Goal: Information Seeking & Learning: Learn about a topic

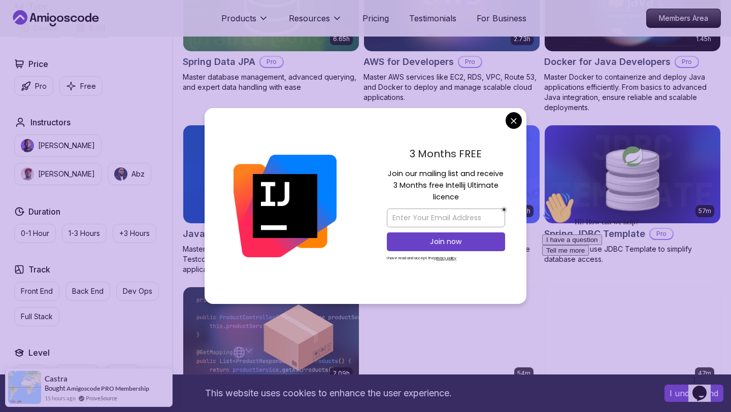
scroll to position [517, 0]
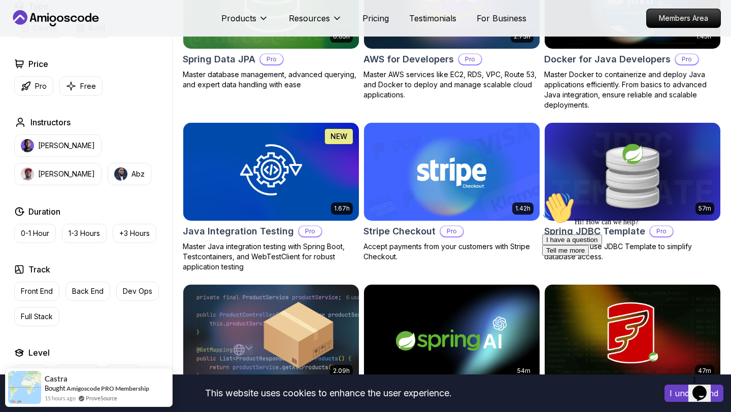
click at [512, 121] on body "This website uses cookies to enhance the user experience. I understand Products…" at bounding box center [365, 311] width 731 height 1657
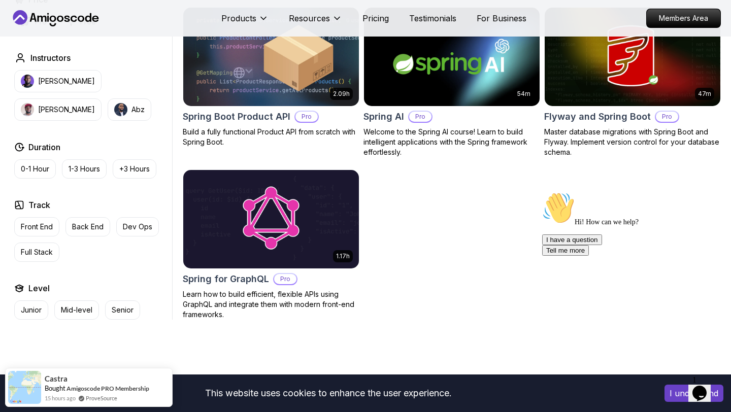
scroll to position [795, 0]
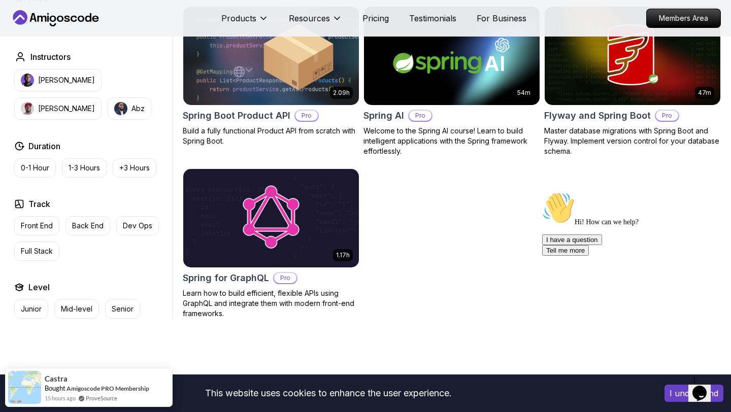
click at [461, 82] on img at bounding box center [451, 55] width 184 height 103
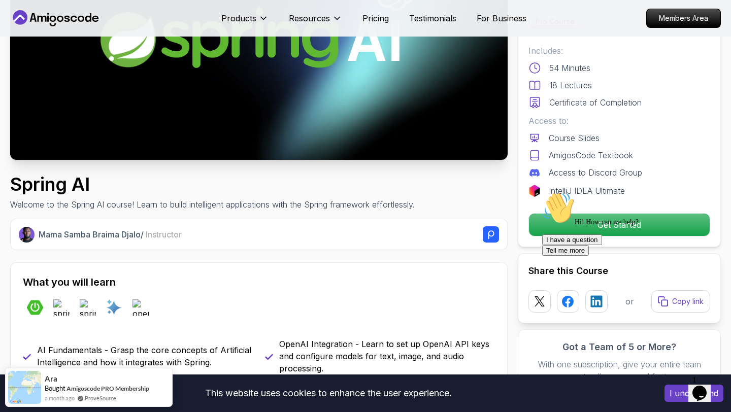
scroll to position [179, 0]
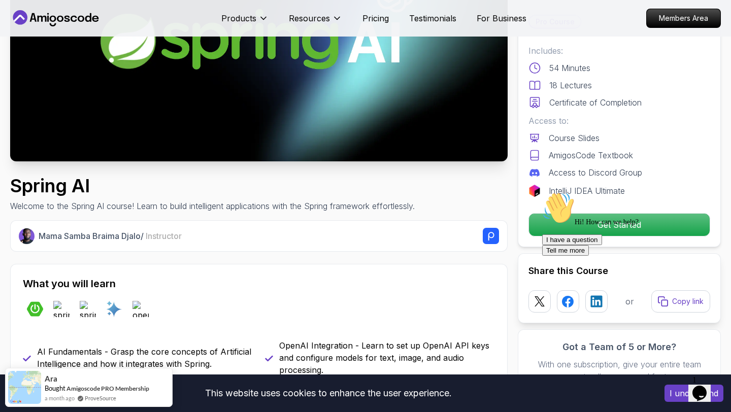
click at [615, 218] on div "Hi! How can we help? I have a question Tell me more" at bounding box center [633, 224] width 183 height 64
click at [574, 227] on div "Hi! How can we help? I have a question Tell me more" at bounding box center [633, 224] width 183 height 64
click at [604, 220] on div "Hi! How can we help? I have a question Tell me more" at bounding box center [633, 224] width 183 height 64
click at [604, 226] on div "Hi! How can we help? I have a question Tell me more" at bounding box center [633, 224] width 183 height 64
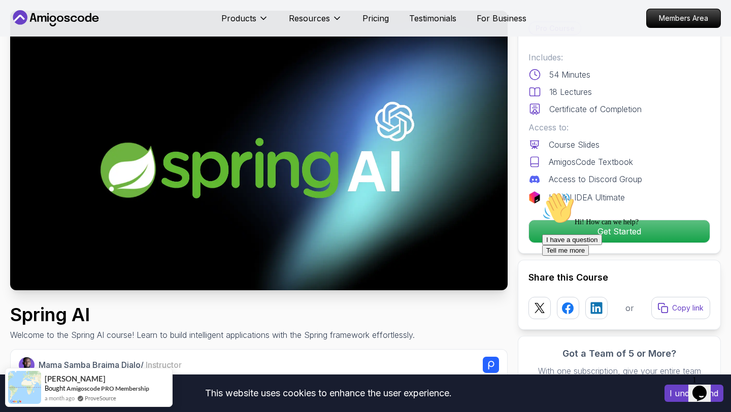
scroll to position [0, 0]
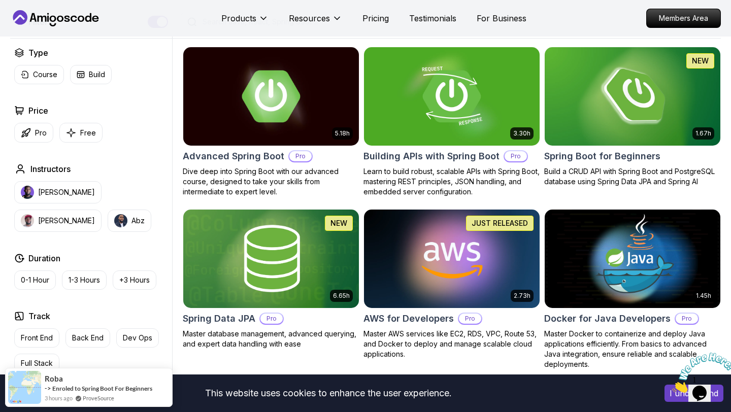
scroll to position [261, 0]
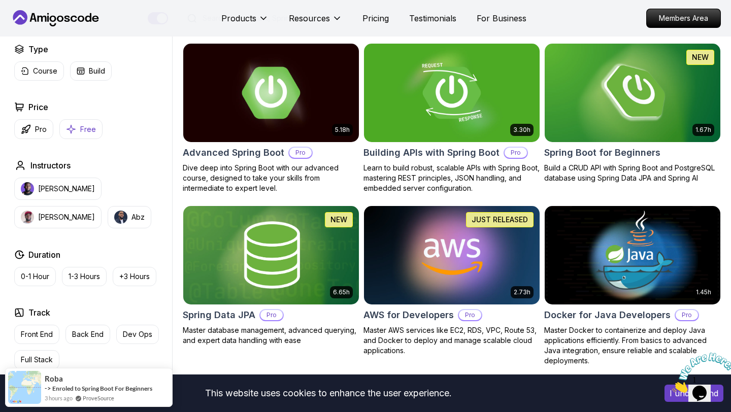
click at [79, 122] on button "Free" at bounding box center [80, 129] width 43 height 20
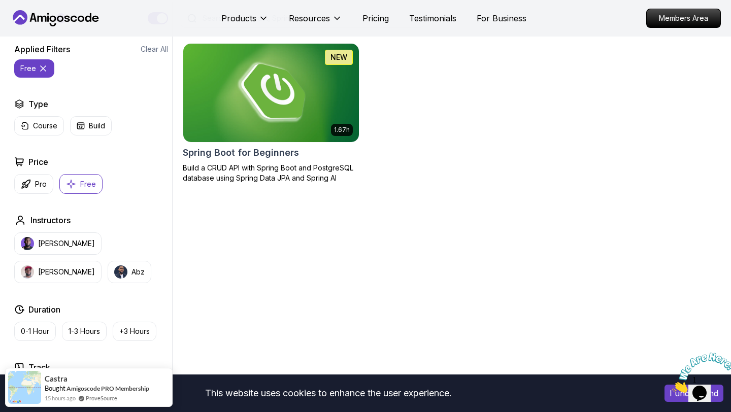
click at [259, 115] on img at bounding box center [271, 92] width 184 height 103
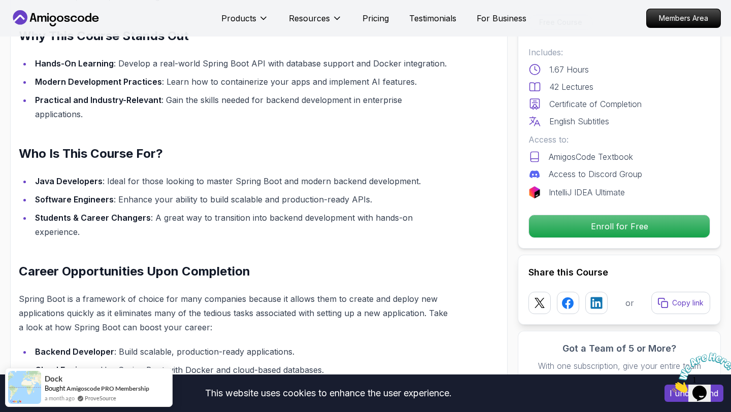
scroll to position [741, 0]
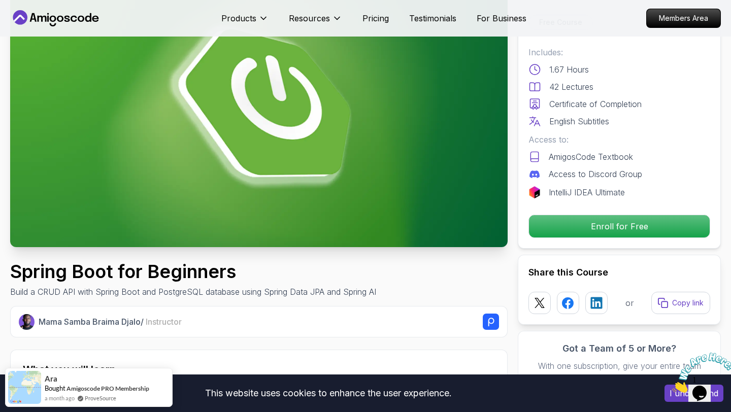
scroll to position [110, 0]
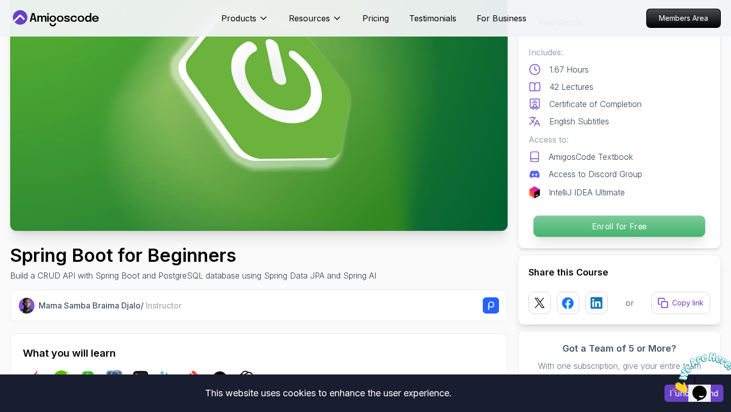
click at [587, 229] on p "Enroll for Free" at bounding box center [618, 226] width 171 height 21
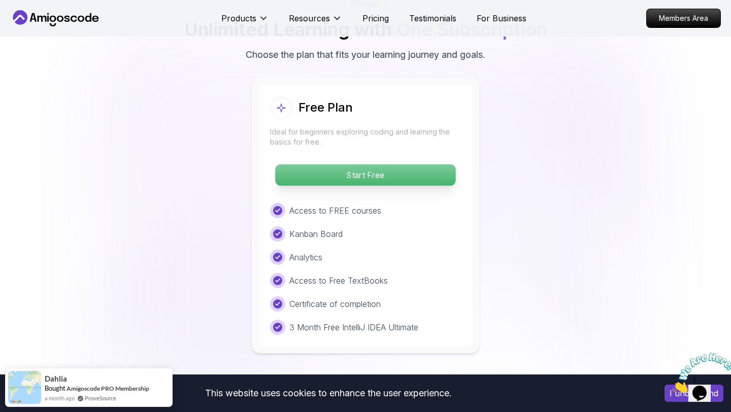
scroll to position [2078, 0]
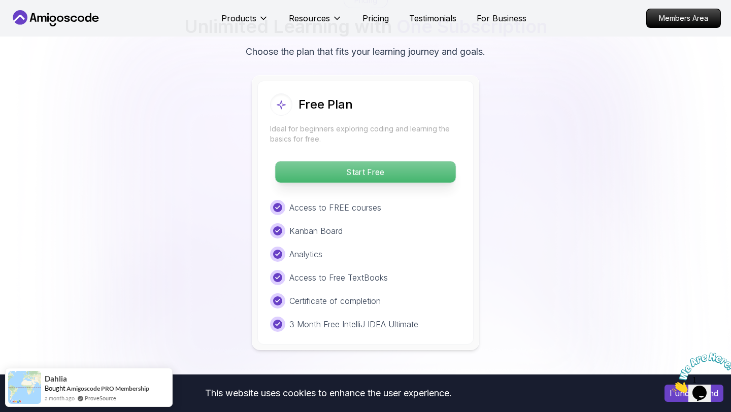
click at [397, 161] on p "Start Free" at bounding box center [365, 171] width 180 height 21
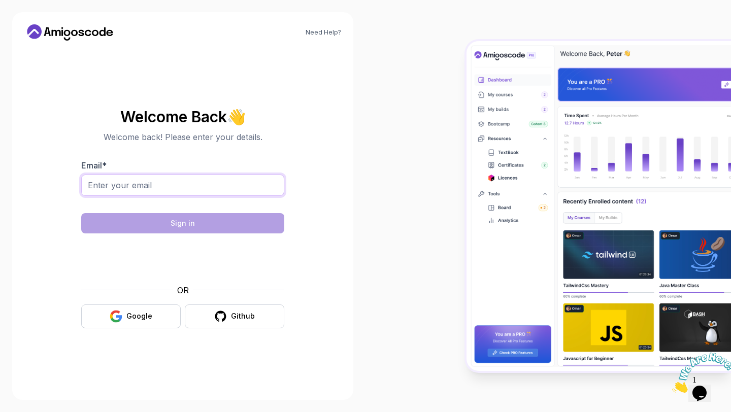
click at [205, 185] on input "Email *" at bounding box center [182, 185] width 203 height 21
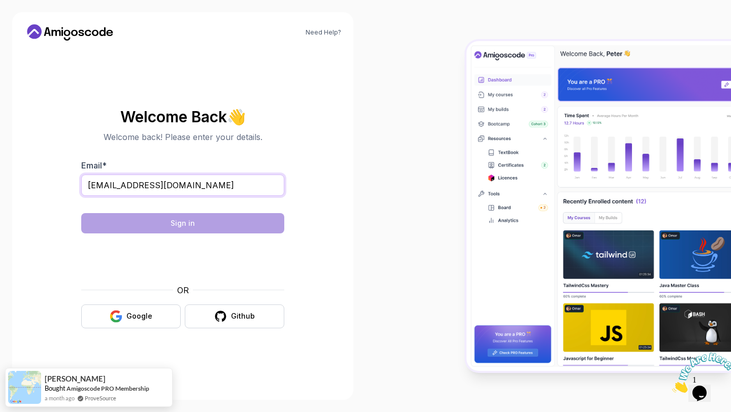
click at [237, 189] on input "SHARMAOJASWITA007@GMAIL.COM" at bounding box center [182, 185] width 203 height 21
drag, startPoint x: 237, startPoint y: 189, endPoint x: 90, endPoint y: 184, distance: 147.2
click at [90, 184] on input "SHARMAOJASWITA007@GMAIL.COM" at bounding box center [182, 185] width 203 height 21
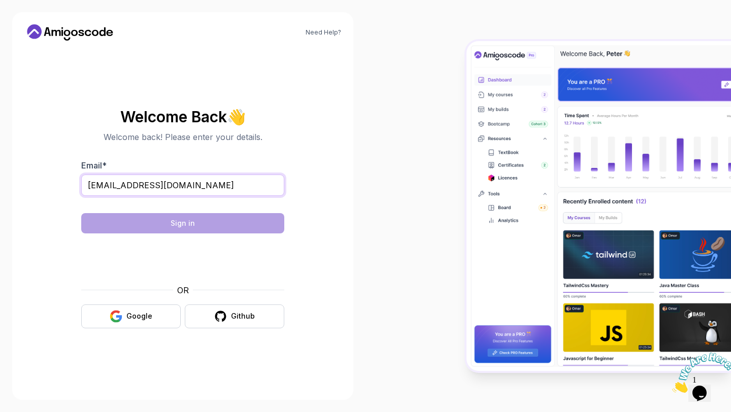
type input "S"
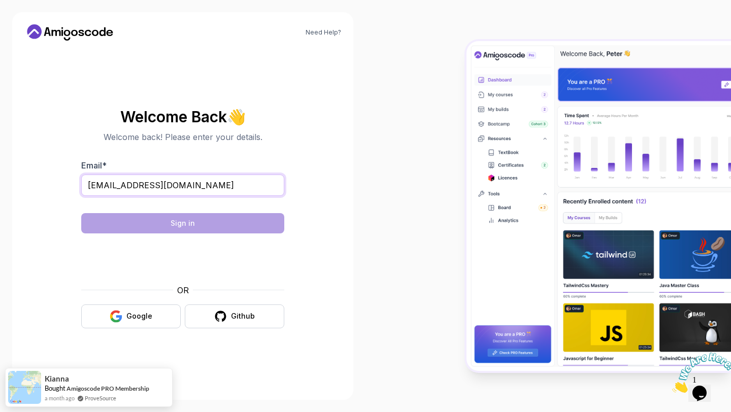
type input "sharmaojaswita007@gmail.com"
click at [91, 183] on input "sharmaojaswita007@gmail.com" at bounding box center [182, 185] width 203 height 21
click at [87, 186] on input "sharmaojaswita007@gmail.com" at bounding box center [182, 185] width 203 height 21
click at [219, 191] on input "sharmaojaswita007@gmail.com" at bounding box center [182, 185] width 203 height 21
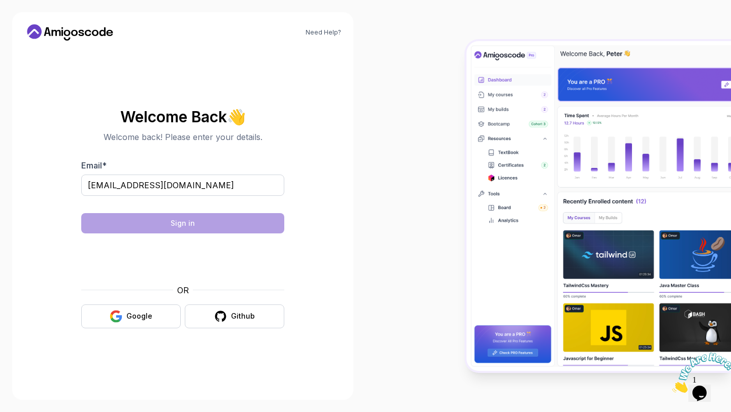
click at [250, 136] on p "Welcome back! Please enter your details." at bounding box center [182, 137] width 203 height 12
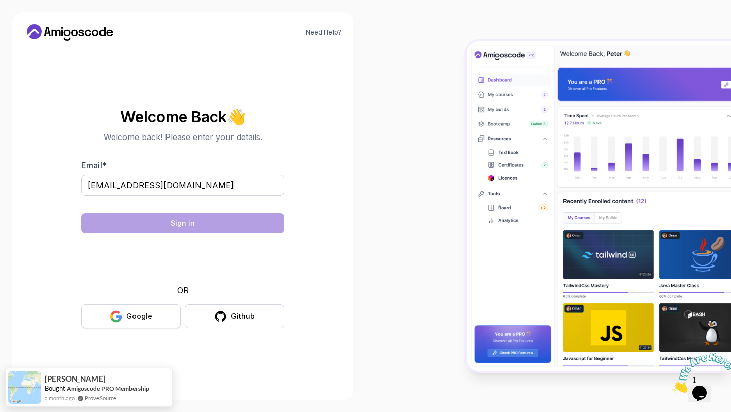
click at [165, 318] on button "Google" at bounding box center [130, 316] width 99 height 24
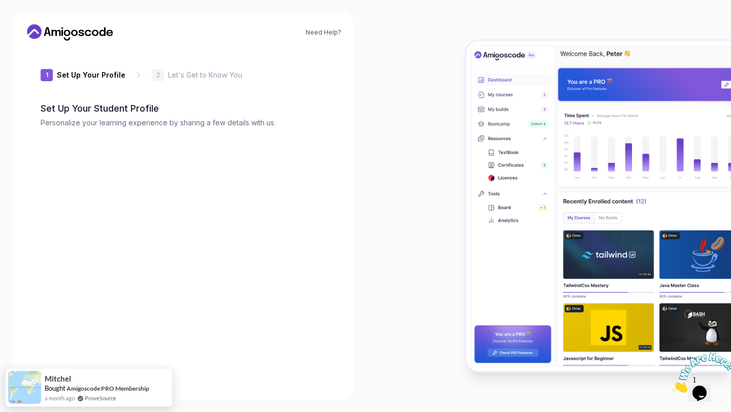
type input "proudlion95012"
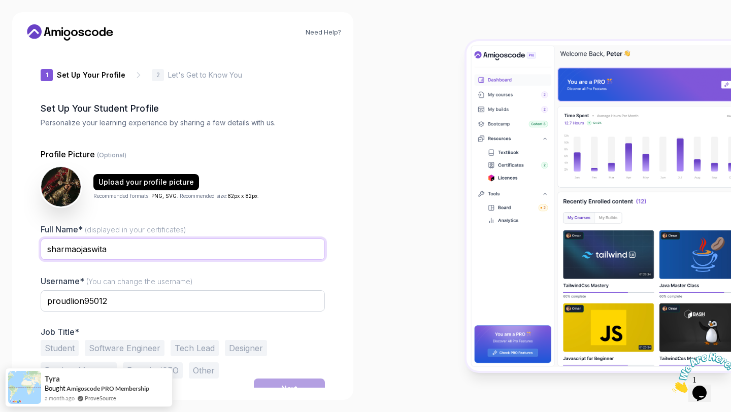
drag, startPoint x: 124, startPoint y: 253, endPoint x: 44, endPoint y: 252, distance: 80.7
click at [44, 253] on input "sharmaojaswita" at bounding box center [183, 248] width 284 height 21
type input "S"
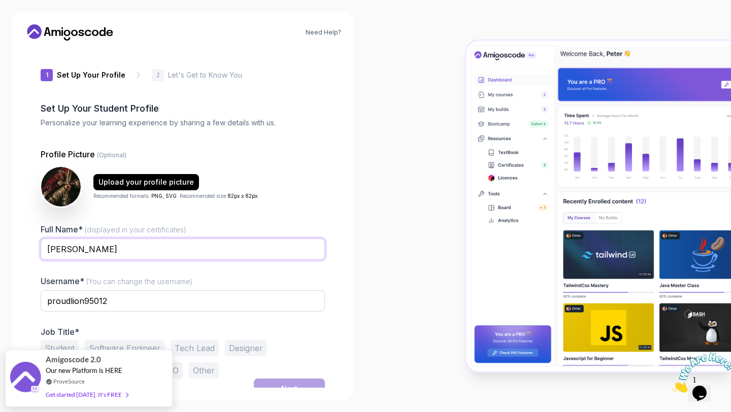
type input "Ojaswita Sharma"
click at [114, 306] on input "proudlion95012" at bounding box center [183, 300] width 284 height 21
drag, startPoint x: 111, startPoint y: 301, endPoint x: 41, endPoint y: 298, distance: 70.1
click at [41, 299] on input "proudlion95012" at bounding box center [183, 300] width 284 height 21
click at [102, 304] on input "proudlion95012" at bounding box center [183, 300] width 284 height 21
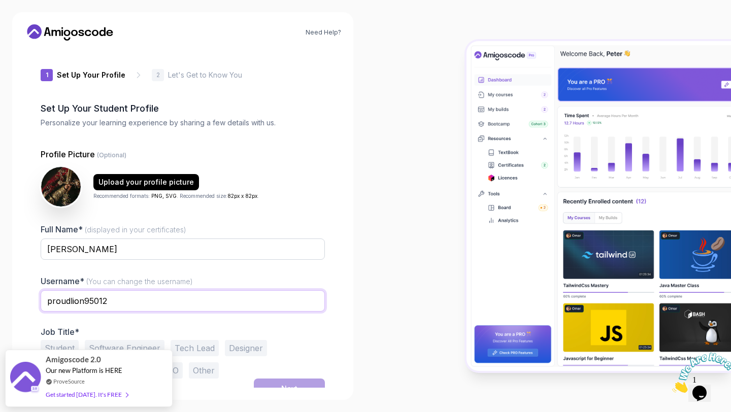
scroll to position [11, 0]
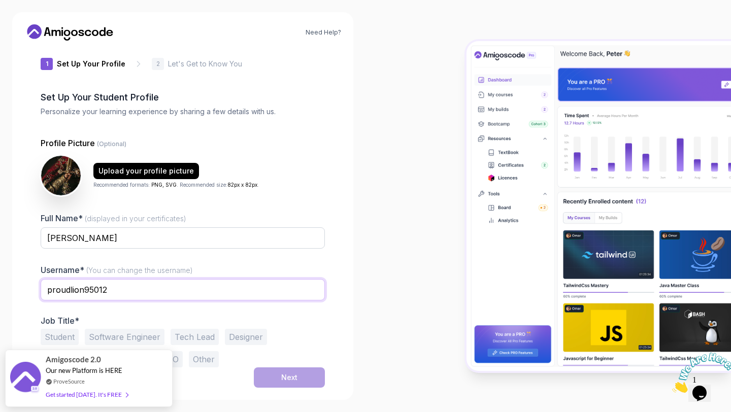
drag, startPoint x: 108, startPoint y: 292, endPoint x: 114, endPoint y: 289, distance: 7.0
click at [114, 289] on input "proudlion95012" at bounding box center [183, 289] width 284 height 21
drag, startPoint x: 114, startPoint y: 289, endPoint x: 24, endPoint y: 277, distance: 90.5
click at [24, 280] on div "1 Set Up Your Profile 1 Set Up Your Profile 2 Let's Get to Know You Set Up Your…" at bounding box center [182, 207] width 317 height 339
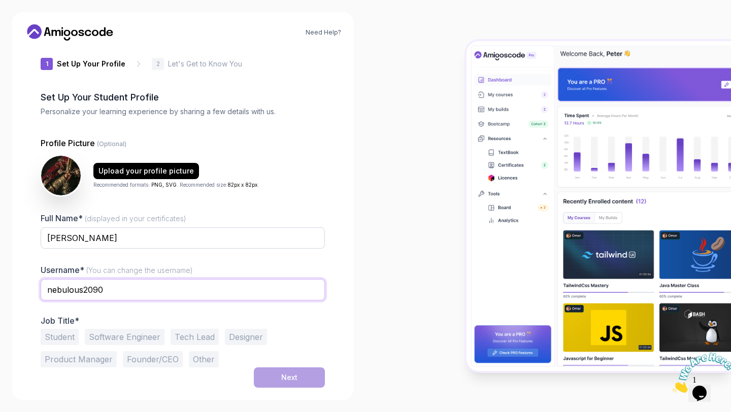
type input "nebulous2090"
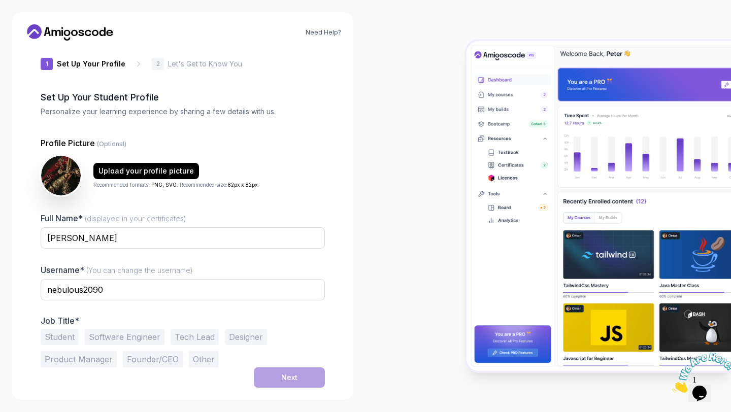
click at [59, 341] on button "Student" at bounding box center [60, 337] width 38 height 16
click at [106, 338] on button "Software Engineer" at bounding box center [125, 337] width 80 height 16
click at [61, 333] on button "Student" at bounding box center [60, 337] width 38 height 16
click at [279, 375] on button "Next" at bounding box center [289, 377] width 71 height 20
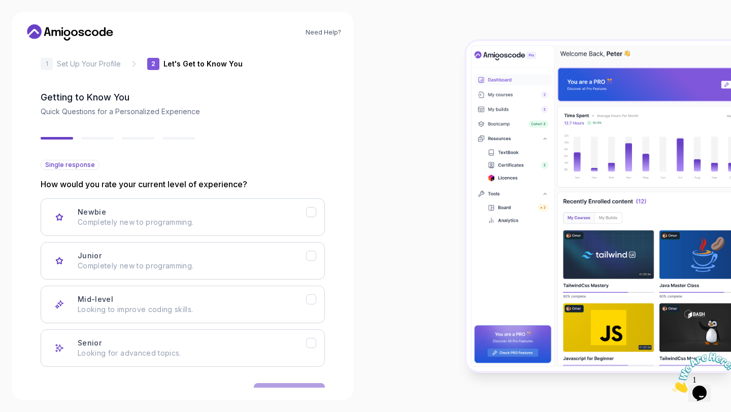
click at [68, 64] on p "Set Up Your Profile" at bounding box center [89, 64] width 64 height 10
click at [46, 63] on p "1" at bounding box center [47, 64] width 3 height 6
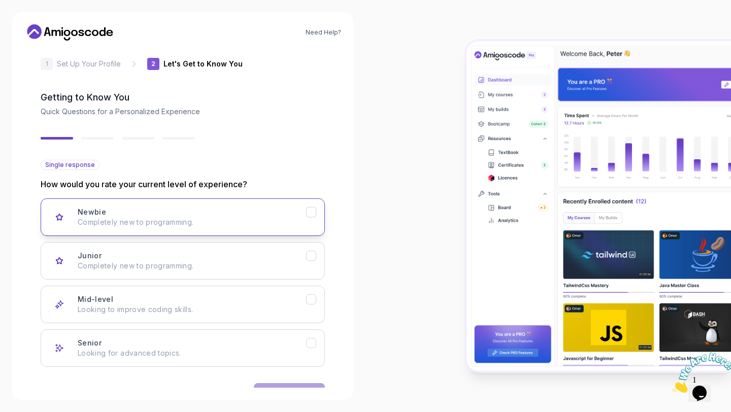
scroll to position [43, 0]
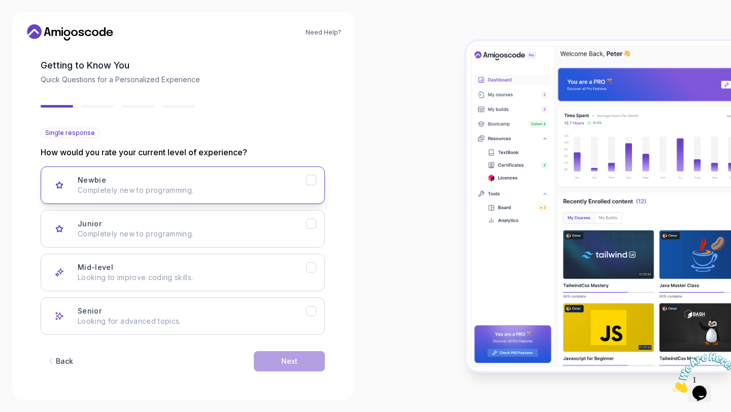
click at [168, 191] on p "Completely new to programming." at bounding box center [192, 190] width 228 height 10
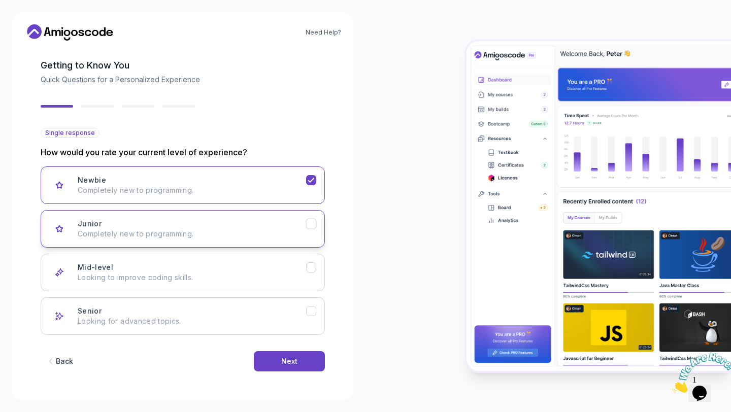
click at [169, 220] on div "Junior Completely new to programming." at bounding box center [192, 229] width 228 height 20
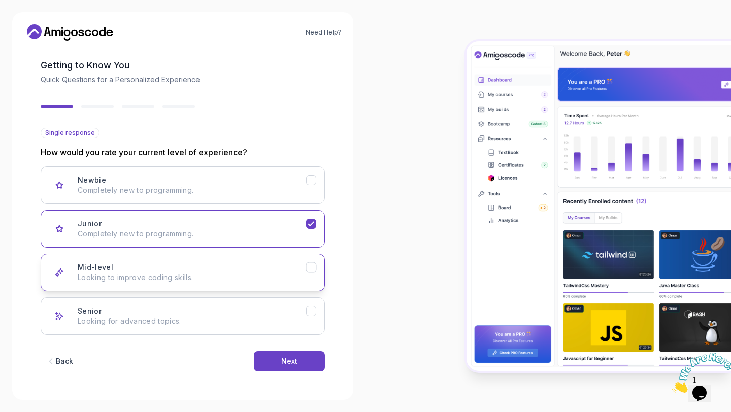
click at [182, 278] on p "Looking to improve coding skills." at bounding box center [192, 277] width 228 height 10
click at [280, 358] on button "Next" at bounding box center [289, 361] width 71 height 20
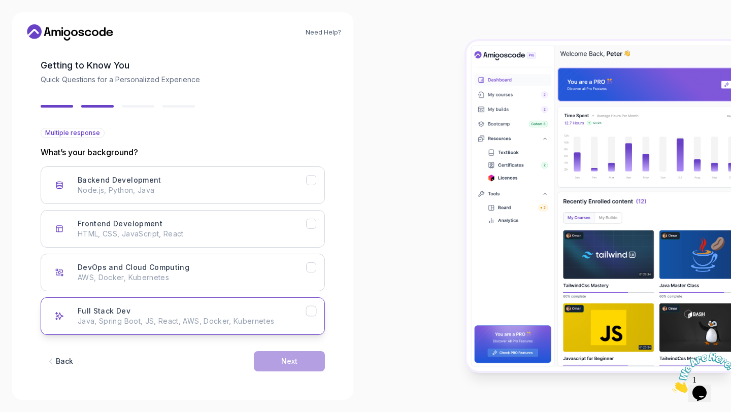
click at [214, 309] on div "Full Stack Dev Java, Spring Boot, JS, React, AWS, Docker, Kubernetes" at bounding box center [192, 316] width 228 height 20
click at [223, 307] on div "Full Stack Dev Java, Spring Boot, JS, React, AWS, Docker, Kubernetes" at bounding box center [192, 316] width 228 height 20
click at [277, 357] on button "Next" at bounding box center [289, 361] width 71 height 20
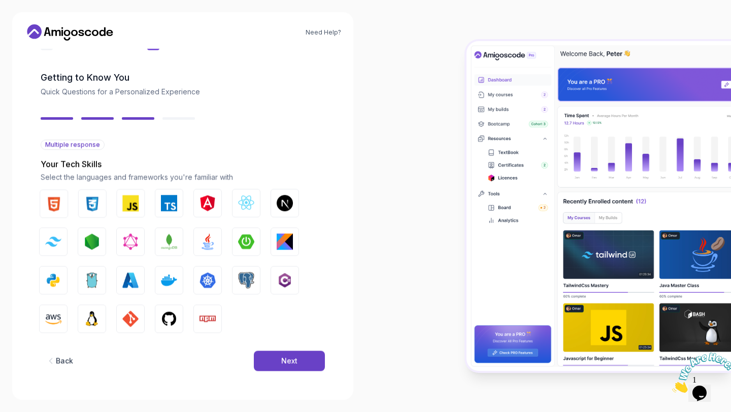
scroll to position [31, 0]
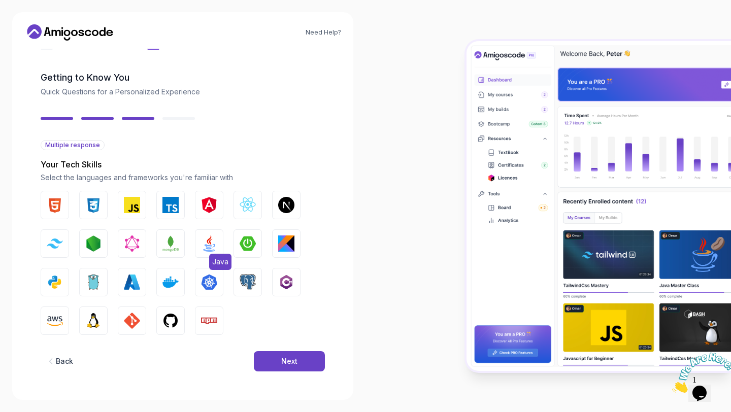
click at [213, 237] on img "button" at bounding box center [209, 243] width 16 height 16
click at [60, 206] on img "button" at bounding box center [55, 205] width 16 height 16
click at [85, 207] on img "button" at bounding box center [93, 205] width 16 height 16
click at [60, 290] on img "button" at bounding box center [55, 282] width 16 height 16
click at [164, 322] on img "button" at bounding box center [170, 321] width 16 height 16
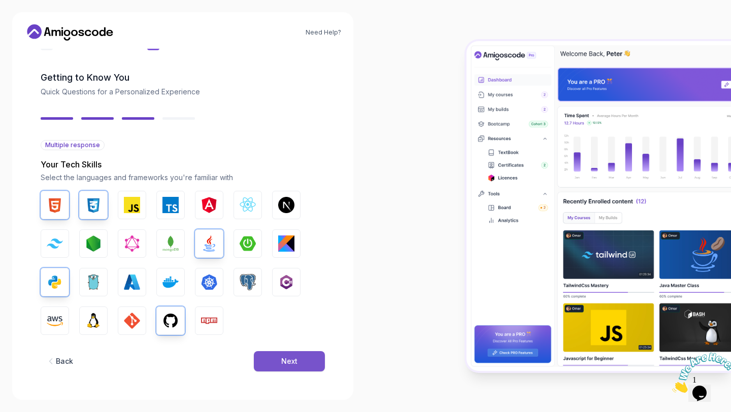
click at [275, 355] on button "Next" at bounding box center [289, 361] width 71 height 20
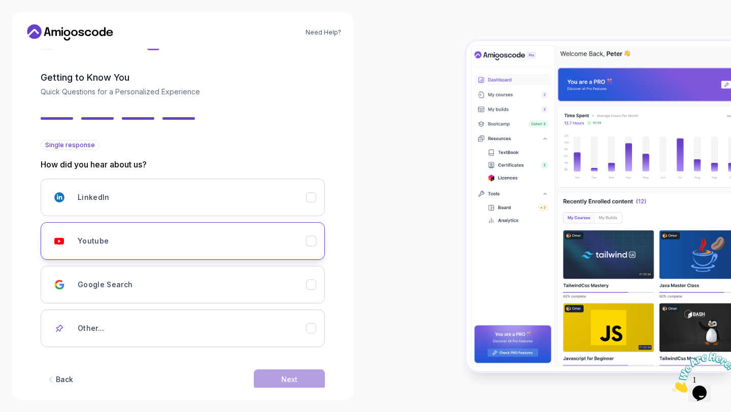
scroll to position [49, 0]
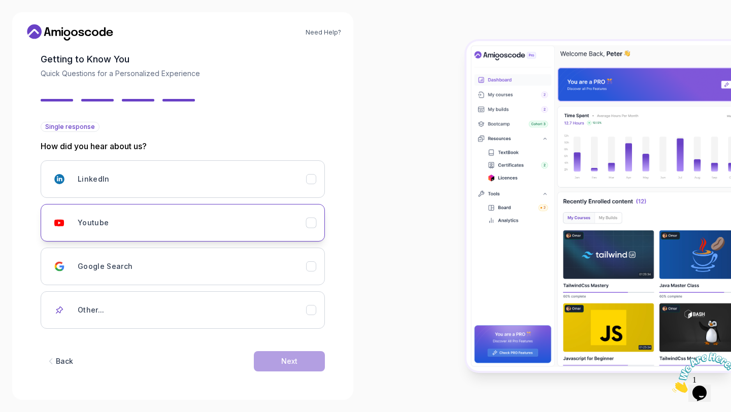
click at [224, 234] on button "Youtube" at bounding box center [183, 223] width 284 height 38
click at [293, 361] on div "Next" at bounding box center [289, 361] width 16 height 10
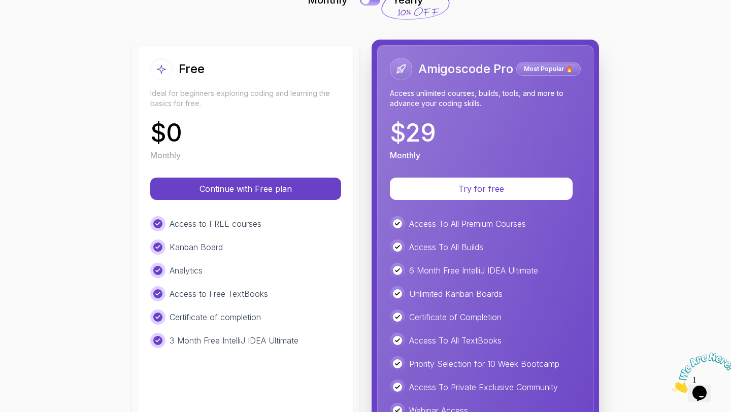
scroll to position [117, 0]
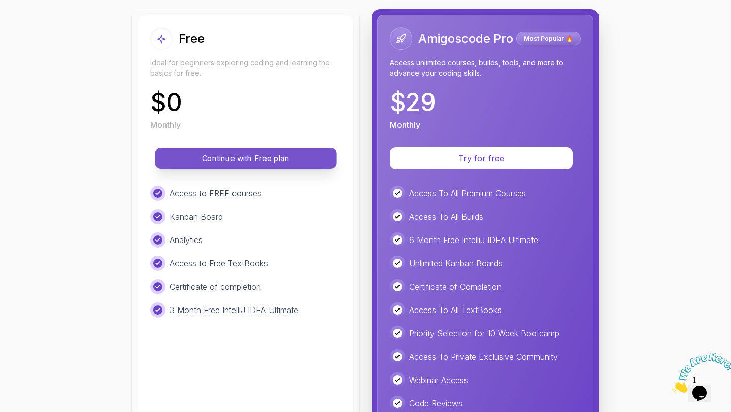
click at [278, 162] on p "Continue with Free plan" at bounding box center [245, 159] width 158 height 12
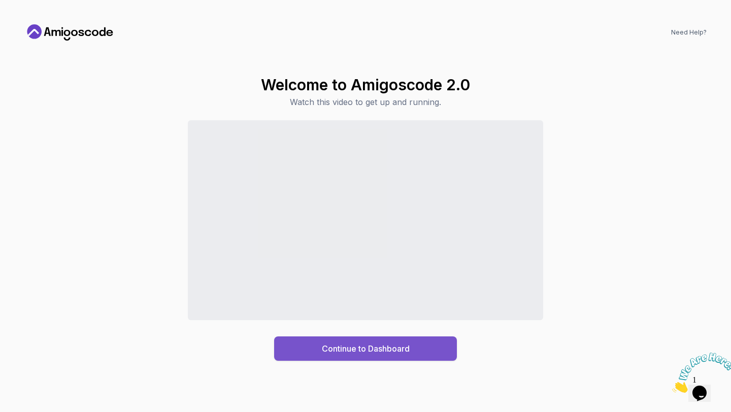
click at [364, 349] on div "Continue to Dashboard" at bounding box center [366, 348] width 88 height 12
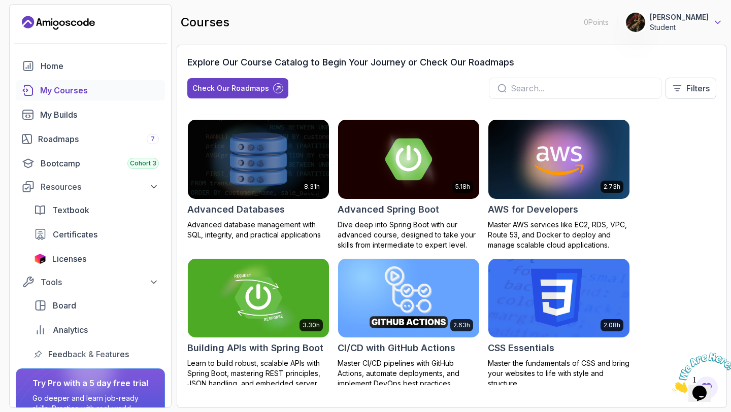
click at [716, 23] on icon at bounding box center [717, 22] width 5 height 3
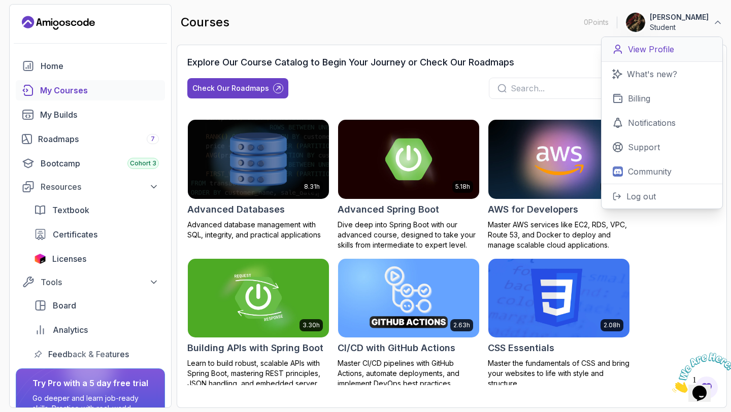
click at [675, 43] on link "View Profile" at bounding box center [661, 49] width 121 height 25
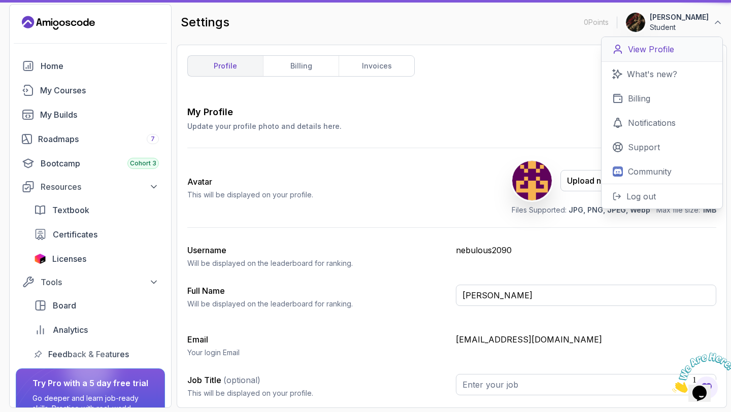
type input "Student"
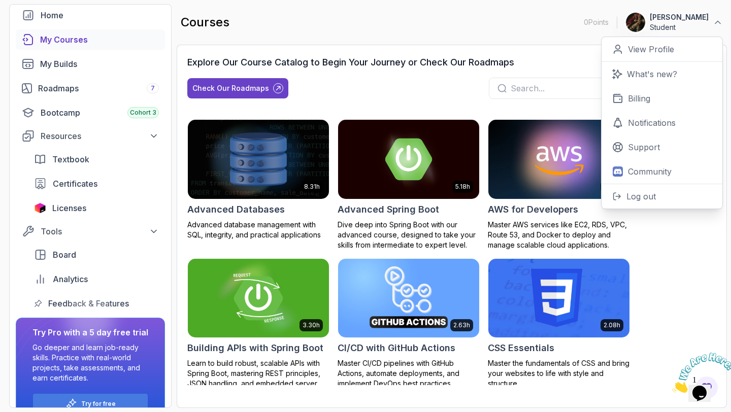
click at [256, 299] on img at bounding box center [258, 298] width 148 height 83
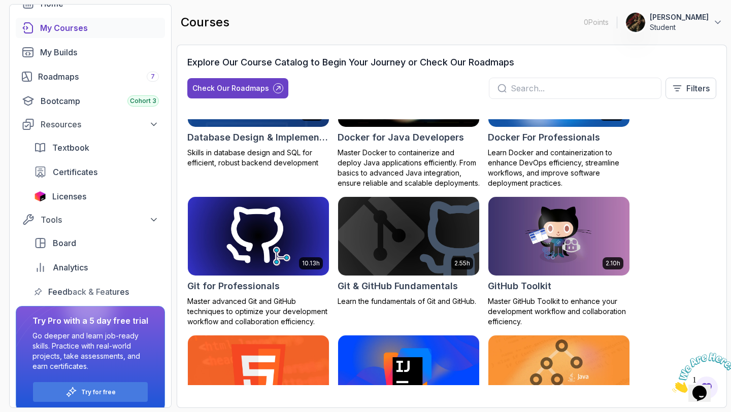
scroll to position [72, 0]
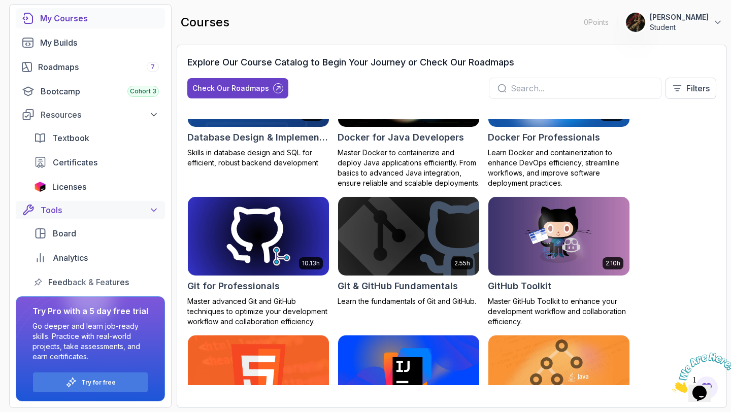
click at [138, 206] on div "Tools" at bounding box center [100, 210] width 118 height 12
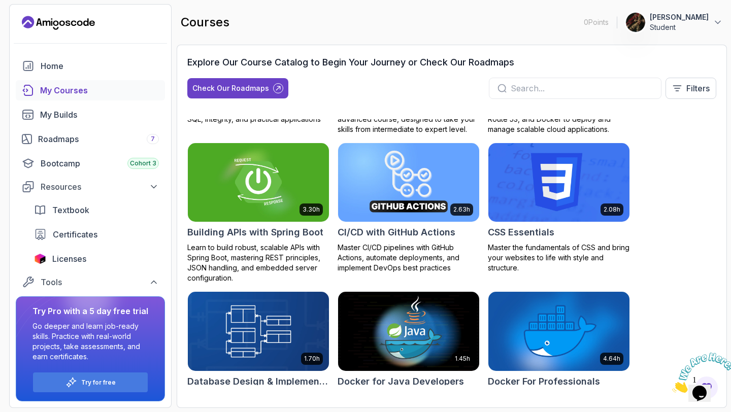
scroll to position [0, 0]
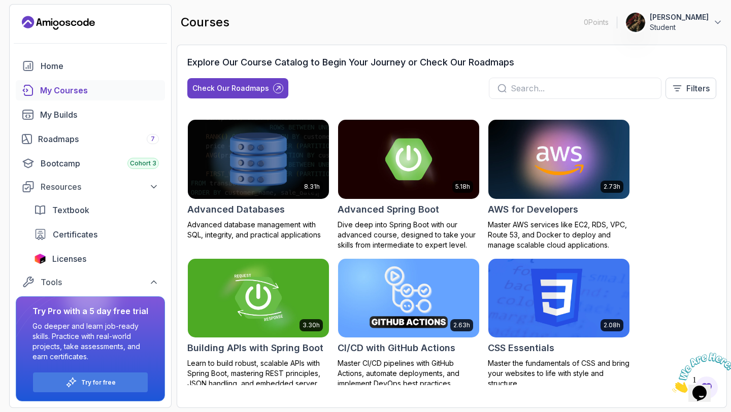
click at [547, 90] on input "text" at bounding box center [581, 88] width 142 height 12
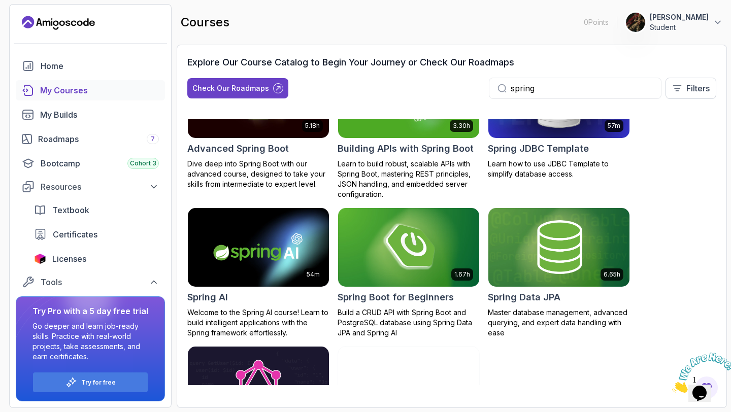
scroll to position [72, 0]
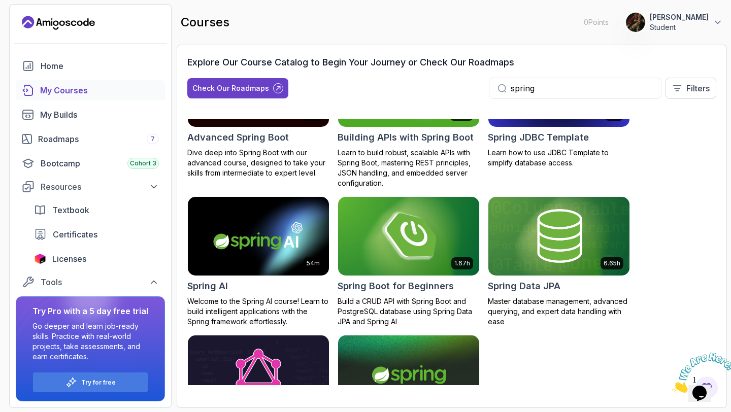
type input "spring"
click at [431, 252] on img at bounding box center [408, 236] width 148 height 83
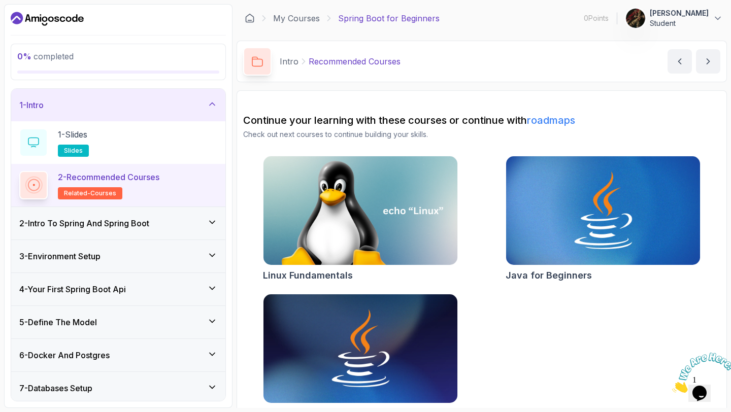
click at [419, 26] on div "My Courses Spring Boot for Beginners 0 Points 1 Ojaswita Sharma Student" at bounding box center [481, 18] width 490 height 28
click at [405, 312] on img at bounding box center [359, 349] width 203 height 114
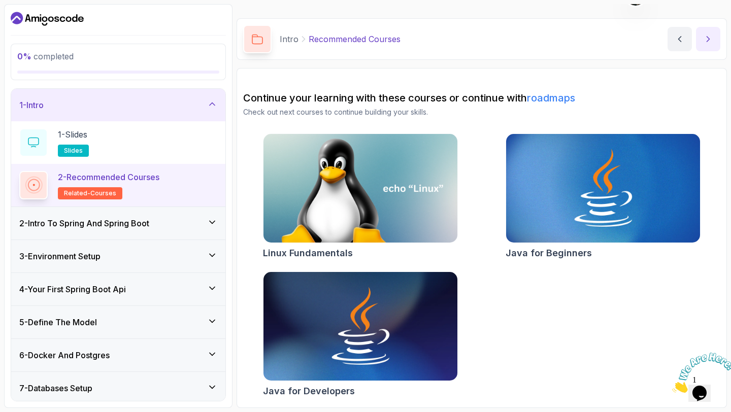
click at [709, 41] on icon "next content" at bounding box center [708, 39] width 10 height 10
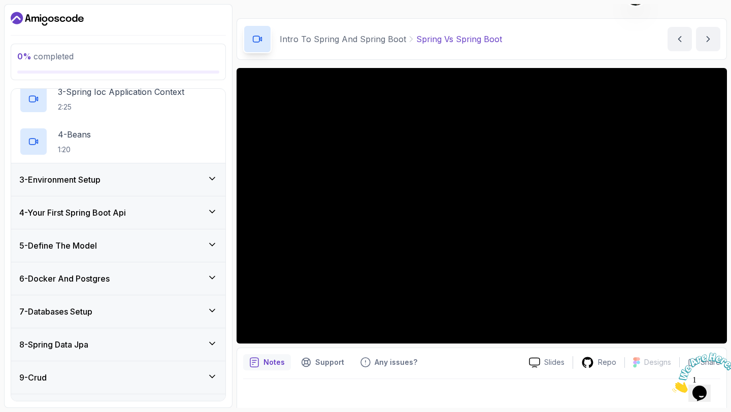
scroll to position [253, 0]
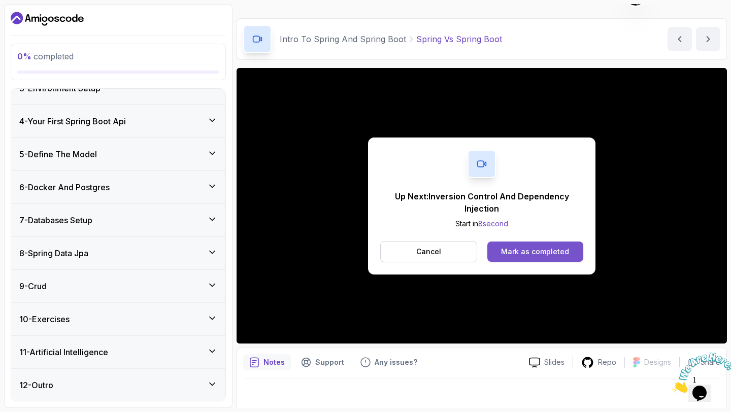
click at [514, 252] on div "Mark as completed" at bounding box center [535, 252] width 68 height 10
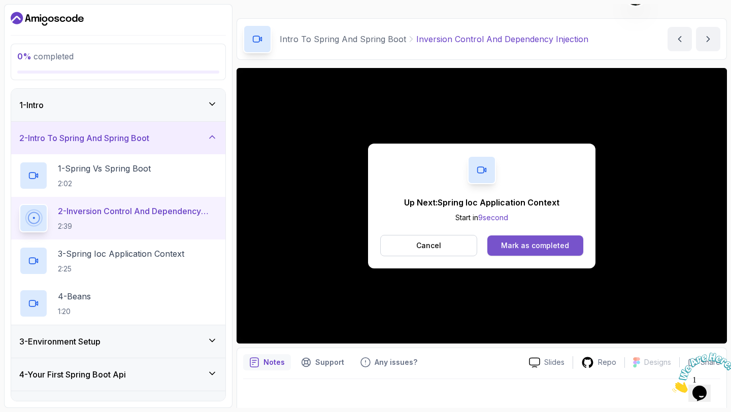
click at [521, 251] on button "Mark as completed" at bounding box center [535, 245] width 96 height 20
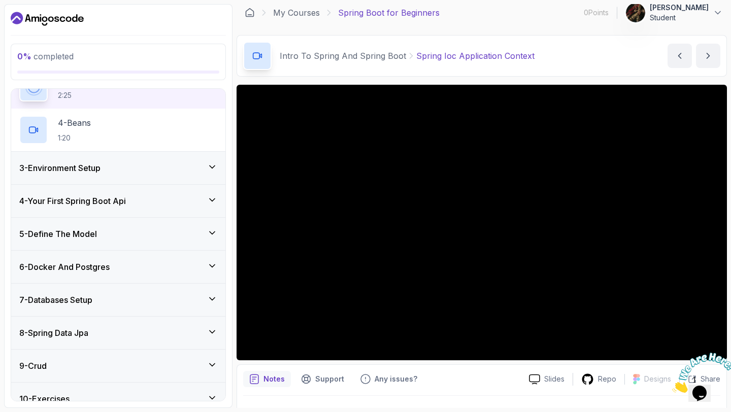
scroll to position [253, 0]
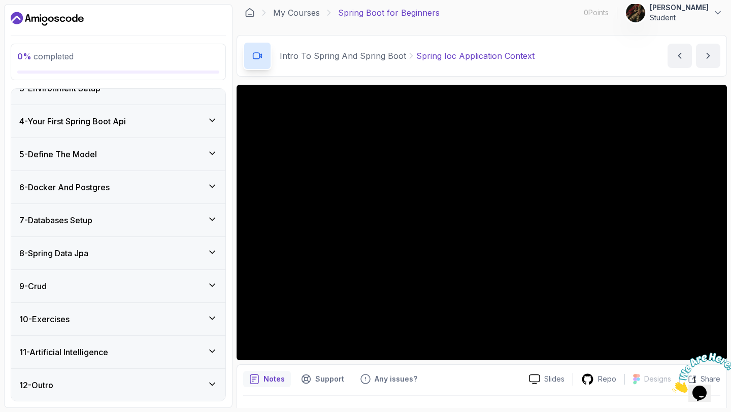
click at [214, 350] on icon at bounding box center [212, 351] width 5 height 3
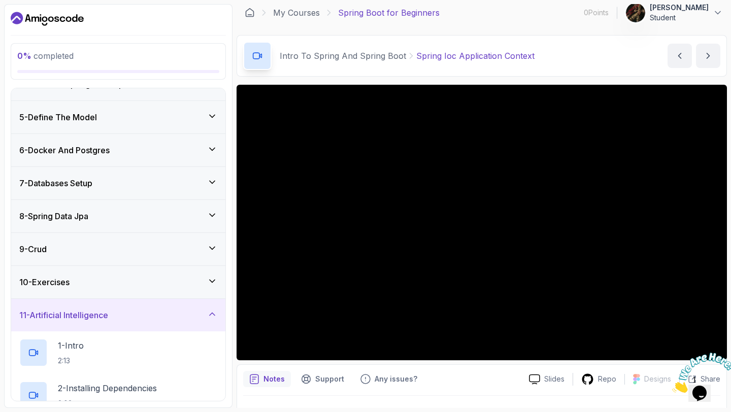
scroll to position [111, 0]
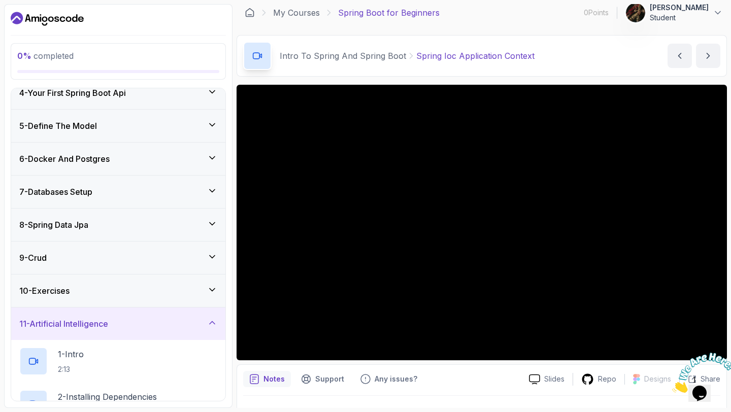
click at [211, 319] on icon at bounding box center [212, 323] width 10 height 10
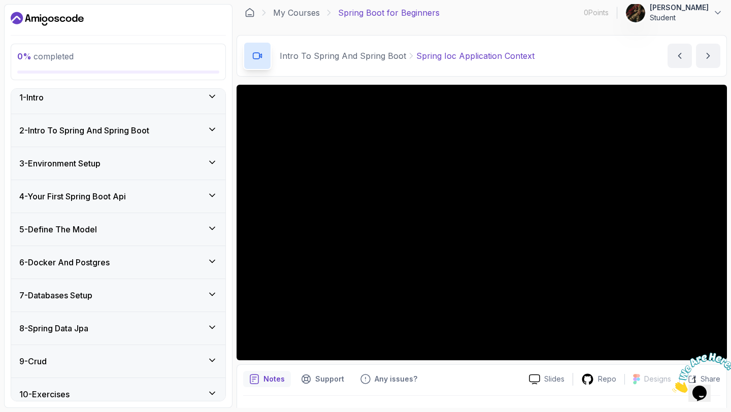
scroll to position [7, 0]
click at [216, 101] on icon at bounding box center [212, 97] width 10 height 10
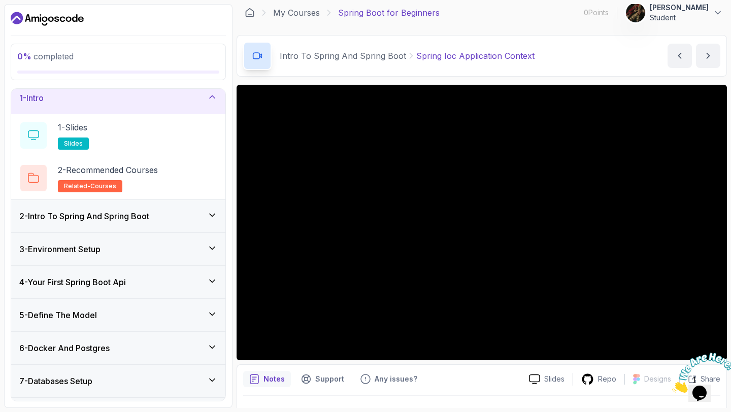
click at [205, 213] on div "2 - Intro To Spring And Spring Boot" at bounding box center [118, 216] width 198 height 12
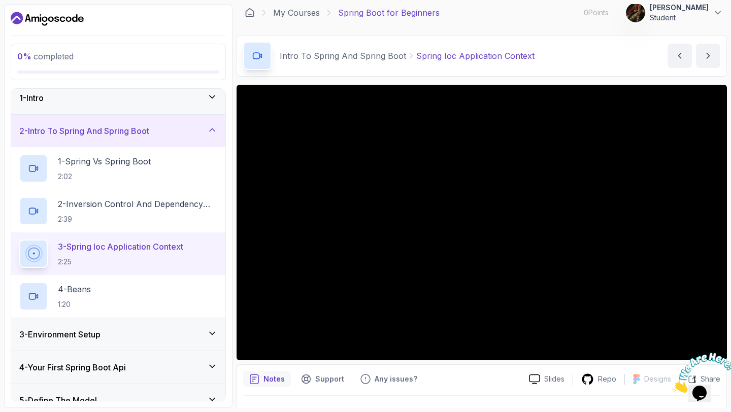
click at [208, 126] on icon at bounding box center [212, 130] width 10 height 10
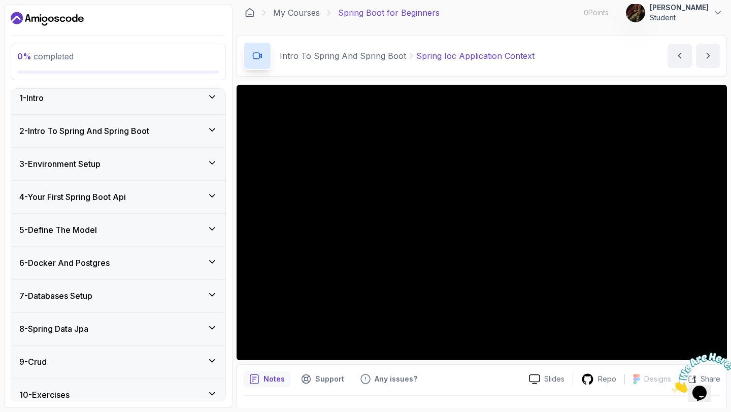
click at [208, 126] on icon at bounding box center [212, 130] width 10 height 10
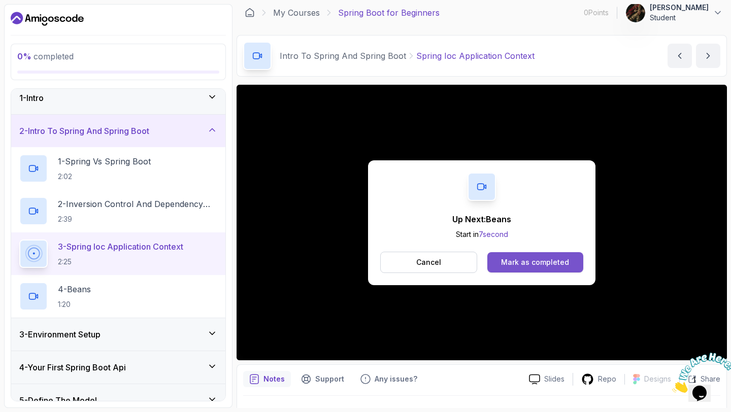
click at [534, 257] on div "Mark as completed" at bounding box center [535, 262] width 68 height 10
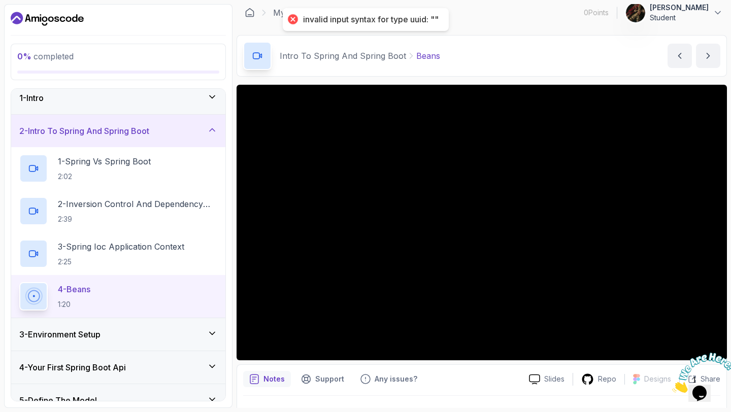
click at [303, 18] on div "invalid input syntax for type uuid: """ at bounding box center [370, 19] width 135 height 11
click at [318, 19] on div "invalid input syntax for type uuid: """ at bounding box center [370, 19] width 135 height 11
click at [289, 18] on div at bounding box center [292, 19] width 14 height 14
click at [292, 22] on div at bounding box center [292, 19] width 14 height 14
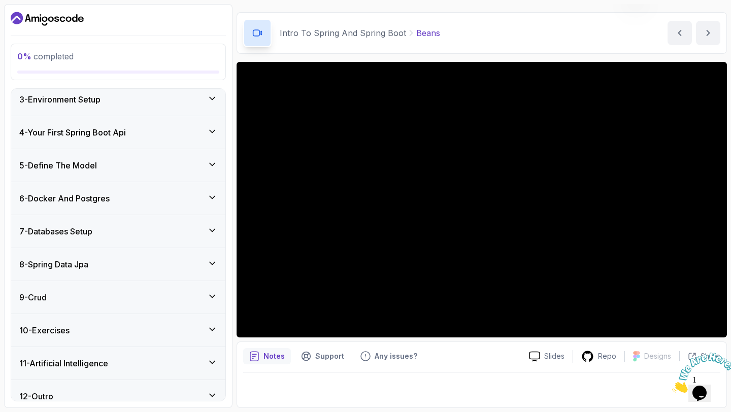
scroll to position [253, 0]
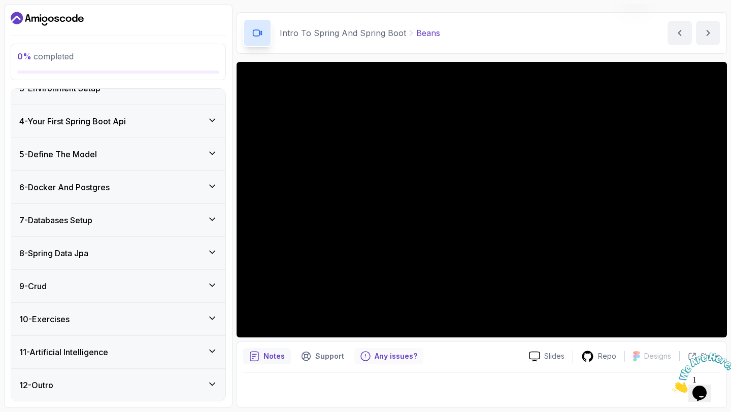
click at [389, 356] on p "Any issues?" at bounding box center [395, 356] width 43 height 10
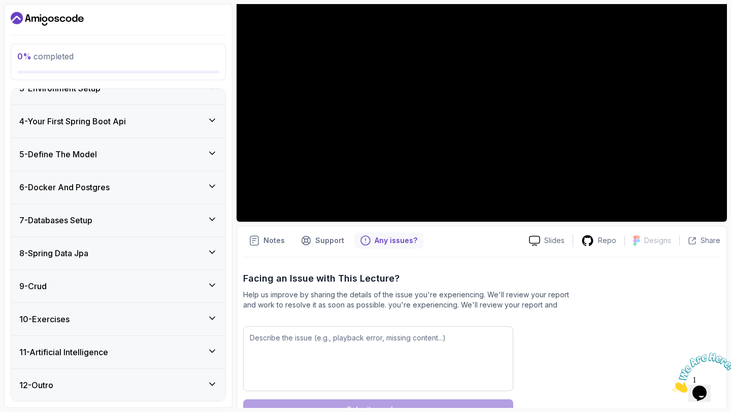
scroll to position [139, 0]
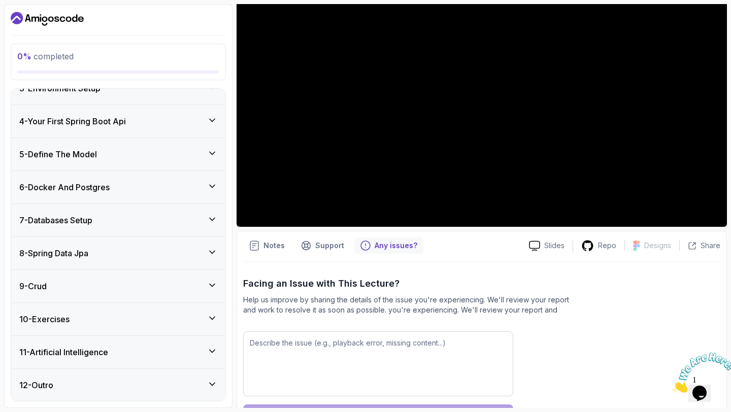
click at [375, 247] on p "Any issues?" at bounding box center [395, 245] width 43 height 10
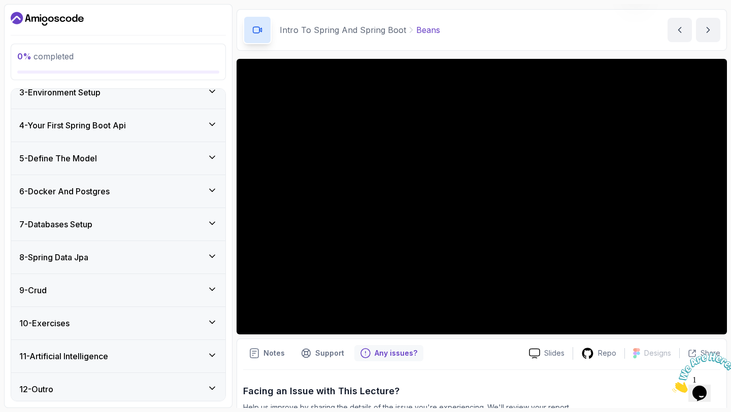
scroll to position [253, 0]
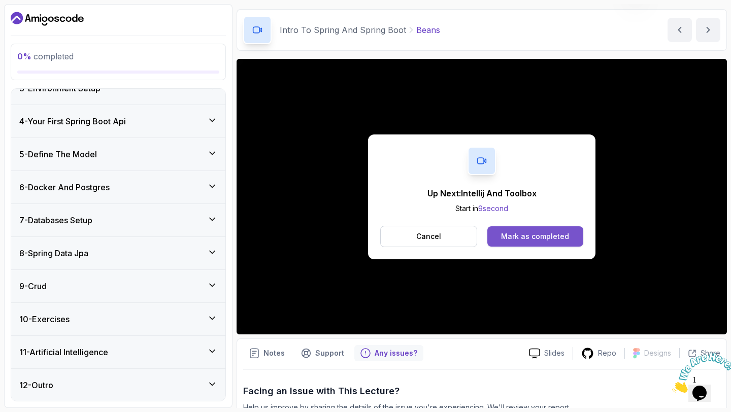
click at [524, 236] on div "Mark as completed" at bounding box center [535, 236] width 68 height 10
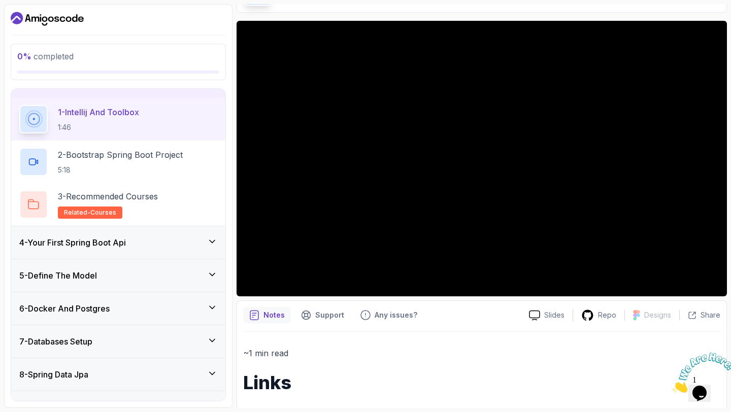
scroll to position [80, 0]
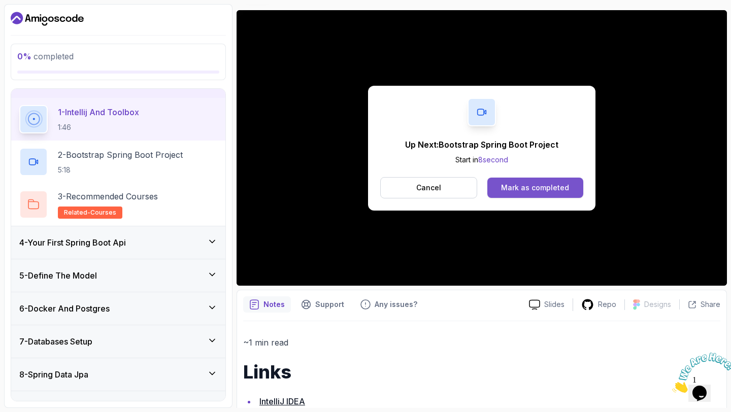
click at [527, 189] on div "Mark as completed" at bounding box center [535, 188] width 68 height 10
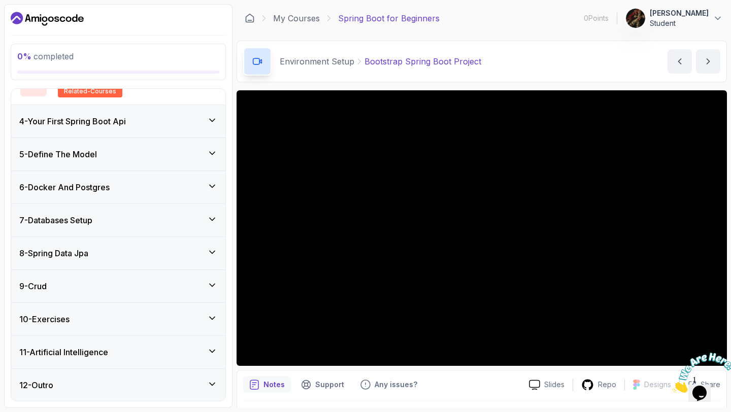
click at [133, 44] on div "0 % completed" at bounding box center [118, 62] width 215 height 37
click at [122, 59] on p "0 % completed" at bounding box center [118, 56] width 202 height 12
click at [145, 49] on div "0 % completed" at bounding box center [118, 62] width 215 height 37
click at [602, 21] on p "0 Points" at bounding box center [595, 18] width 25 height 10
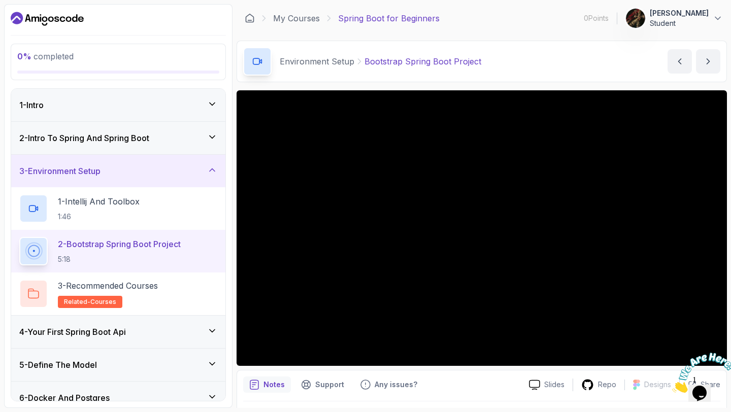
click at [700, 393] on img at bounding box center [703, 373] width 63 height 40
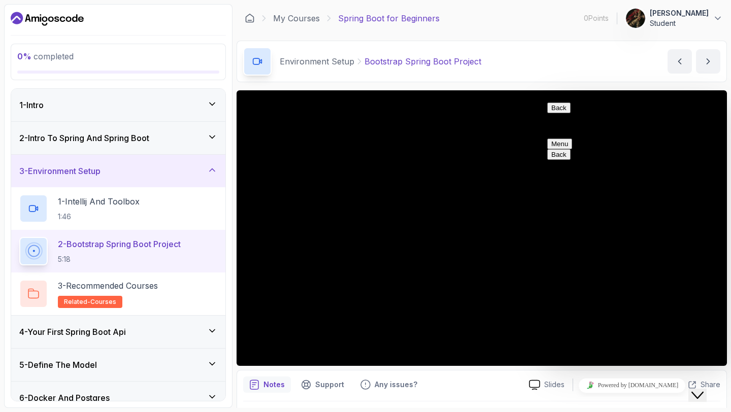
click at [562, 113] on button "Back" at bounding box center [558, 107] width 23 height 11
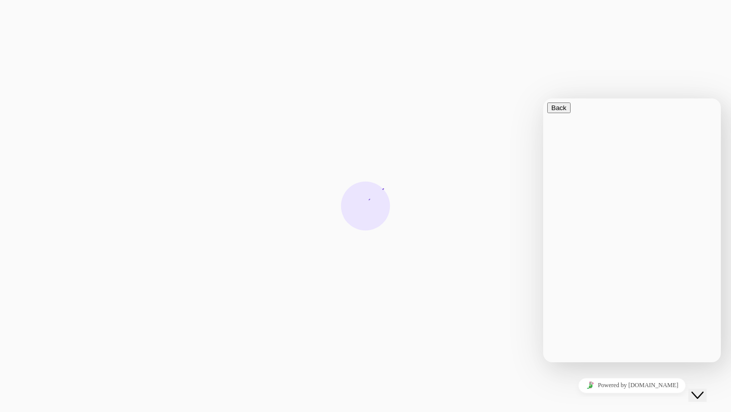
click at [665, 59] on div at bounding box center [365, 206] width 731 height 412
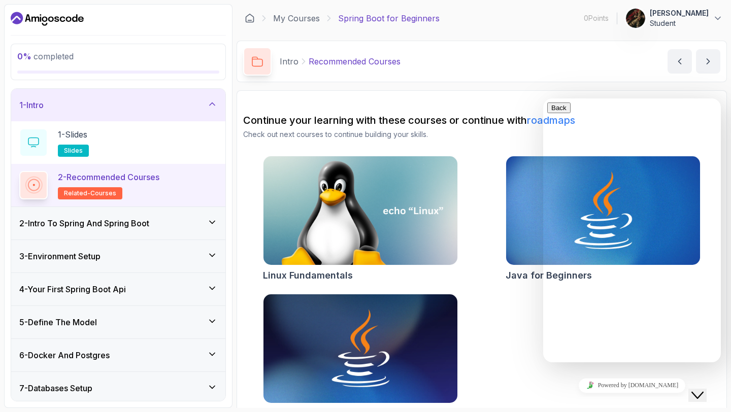
scroll to position [31, 0]
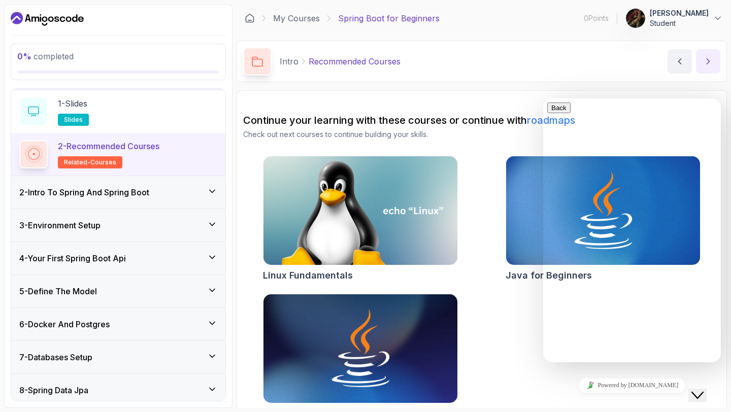
click at [710, 63] on icon "next content" at bounding box center [708, 61] width 10 height 10
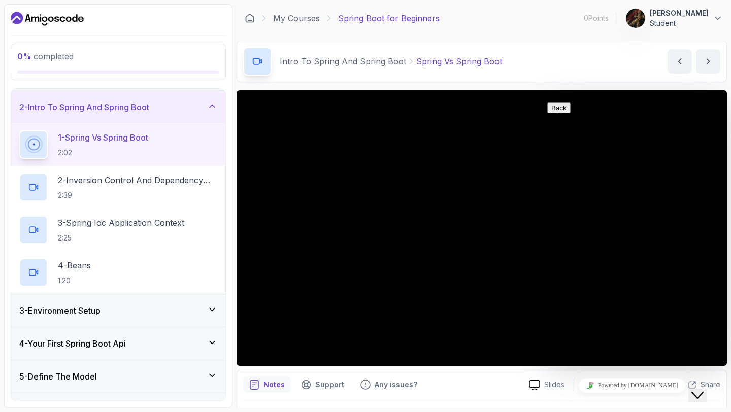
click at [100, 316] on h3 "3 - Environment Setup" at bounding box center [59, 310] width 81 height 12
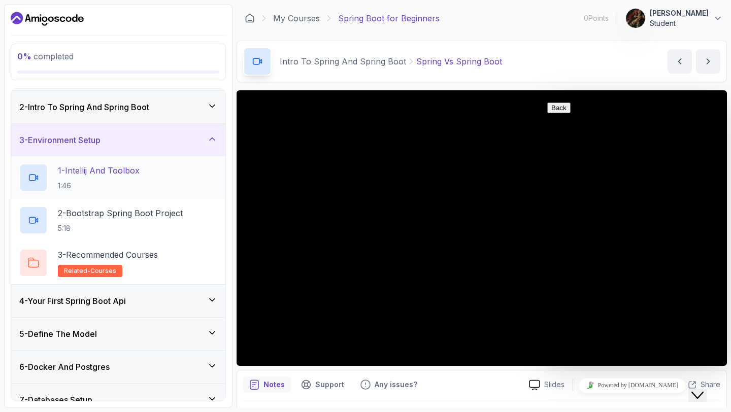
click at [129, 172] on p "1 - Intellij And Toolbox" at bounding box center [99, 170] width 82 height 12
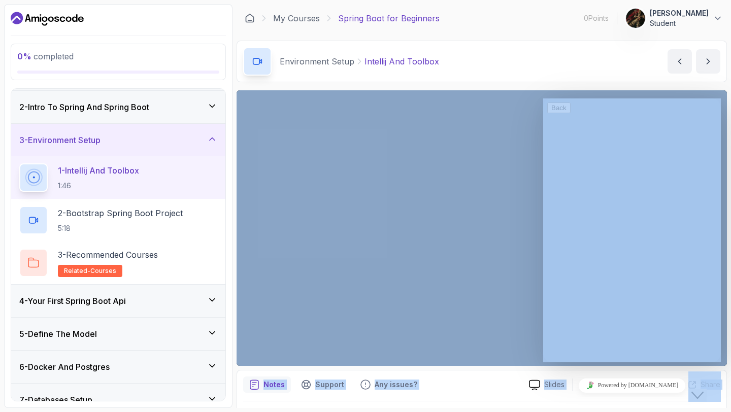
drag, startPoint x: 1237, startPoint y: 187, endPoint x: 694, endPoint y: 127, distance: 546.2
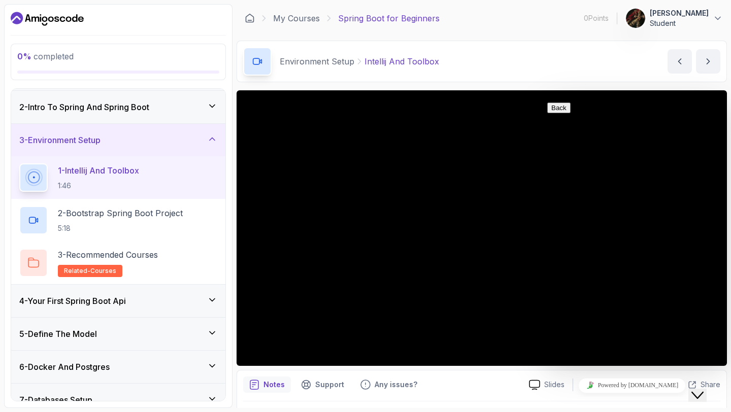
click at [703, 392] on icon "Chat widget" at bounding box center [697, 395] width 12 height 7
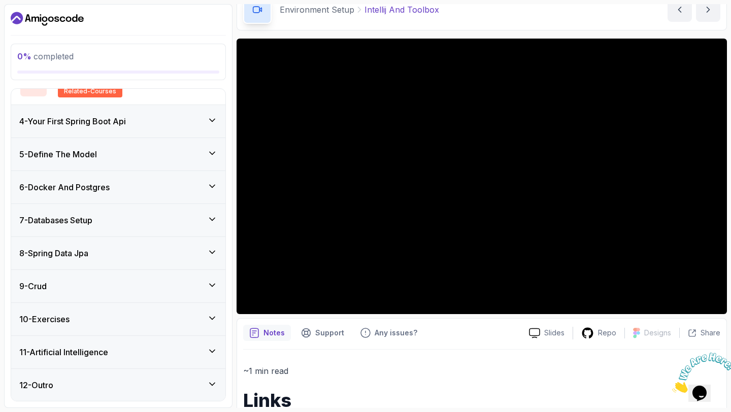
scroll to position [124, 0]
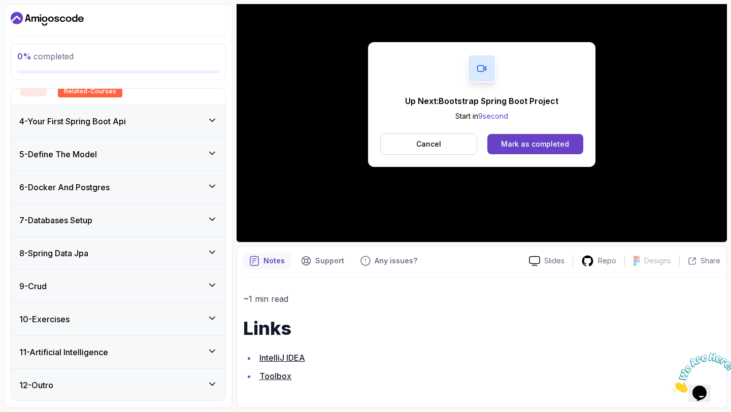
click at [280, 375] on link "Toolbox" at bounding box center [275, 376] width 32 height 10
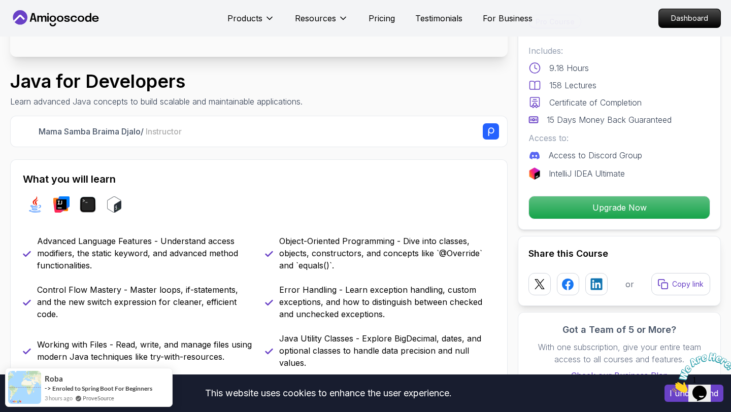
scroll to position [287, 0]
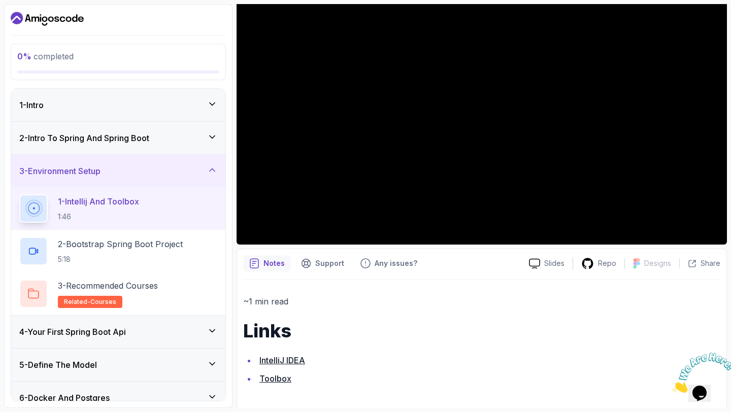
scroll to position [124, 0]
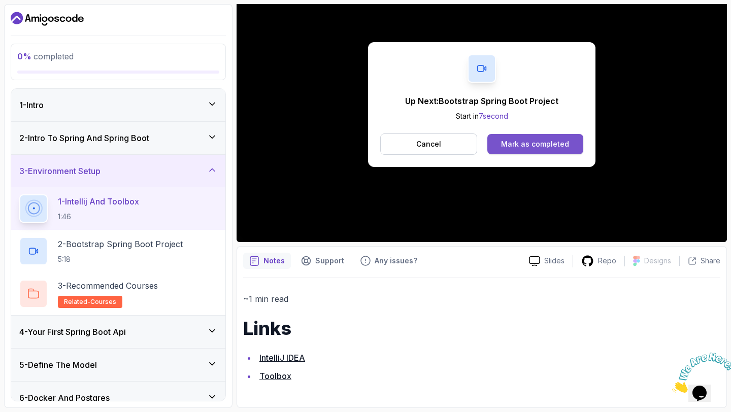
click at [534, 142] on div "Mark as completed" at bounding box center [535, 144] width 68 height 10
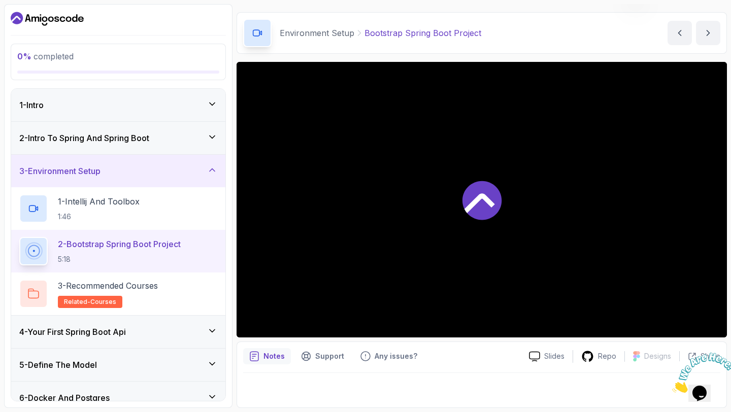
scroll to position [28, 0]
click at [430, 20] on div "invalid input syntax for type uuid: """ at bounding box center [370, 19] width 135 height 11
click at [432, 20] on div "invalid input syntax for type uuid: """ at bounding box center [370, 19] width 135 height 11
drag, startPoint x: 401, startPoint y: 20, endPoint x: 373, endPoint y: 20, distance: 27.9
click at [391, 20] on div "invalid input syntax for type uuid: """ at bounding box center [370, 19] width 135 height 11
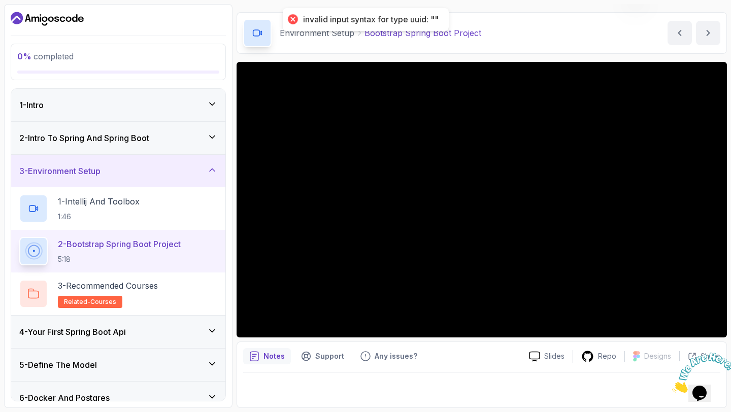
click at [369, 20] on div "invalid input syntax for type uuid: """ at bounding box center [370, 19] width 135 height 11
drag, startPoint x: 300, startPoint y: 18, endPoint x: 434, endPoint y: 22, distance: 134.0
click at [434, 22] on div "invalid input syntax for type uuid: """ at bounding box center [370, 19] width 135 height 11
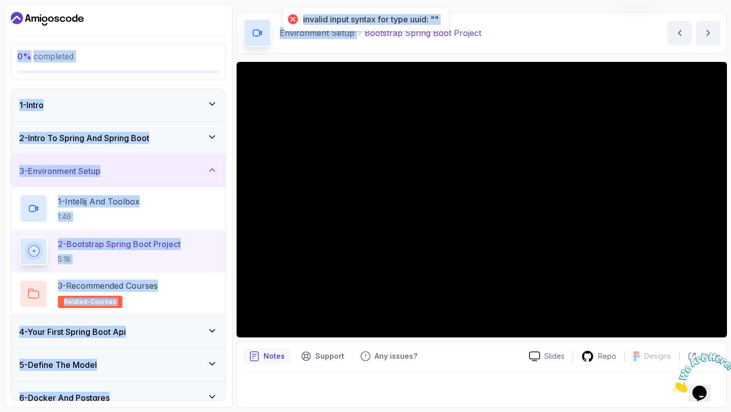
drag, startPoint x: 301, startPoint y: 16, endPoint x: 465, endPoint y: 22, distance: 164.5
click at [465, 22] on body "invalid input syntax for type uuid: "" 0 % completed 1 - Intro 2 - Intro To Spr…" at bounding box center [365, 206] width 731 height 412
drag, startPoint x: 465, startPoint y: 22, endPoint x: 300, endPoint y: 20, distance: 164.9
click at [300, 20] on body "invalid input syntax for type uuid: "" 0 % completed 1 - Intro 2 - Intro To Spr…" at bounding box center [365, 206] width 731 height 412
click at [300, 20] on div "invalid input syntax for type uuid: """ at bounding box center [366, 19] width 166 height 23
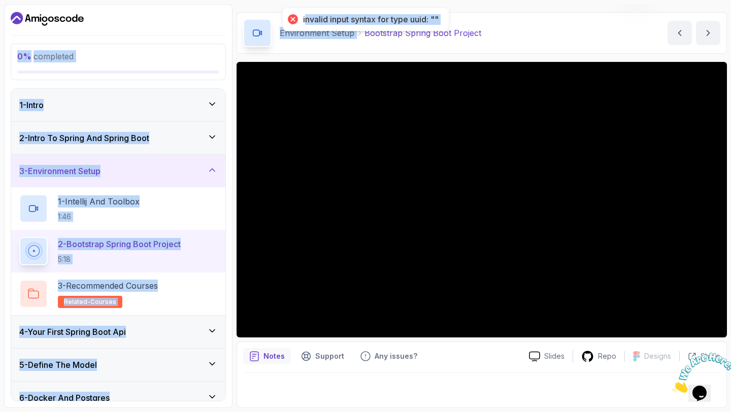
drag, startPoint x: 302, startPoint y: 16, endPoint x: 454, endPoint y: 22, distance: 151.3
click at [454, 22] on body "invalid input syntax for type uuid: "" 0 % completed 1 - Intro 2 - Intro To Spr…" at bounding box center [365, 206] width 731 height 412
copy body "nvalid input syntax for type uuid: "" 0 % completed 1 - Intro 2 - Intro To Spri…"
click at [379, 358] on p "Any issues?" at bounding box center [395, 356] width 43 height 10
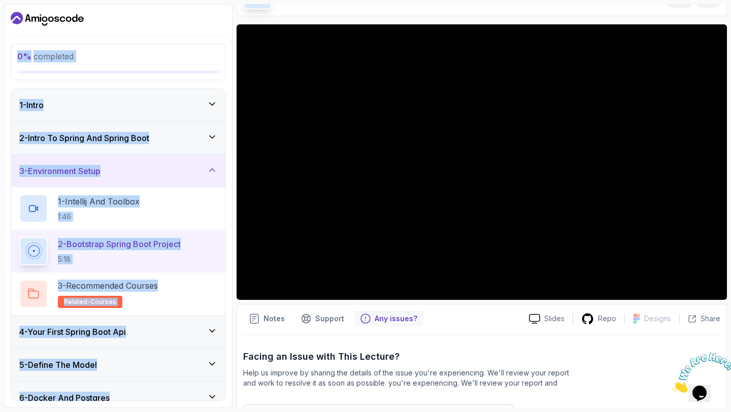
scroll to position [76, 0]
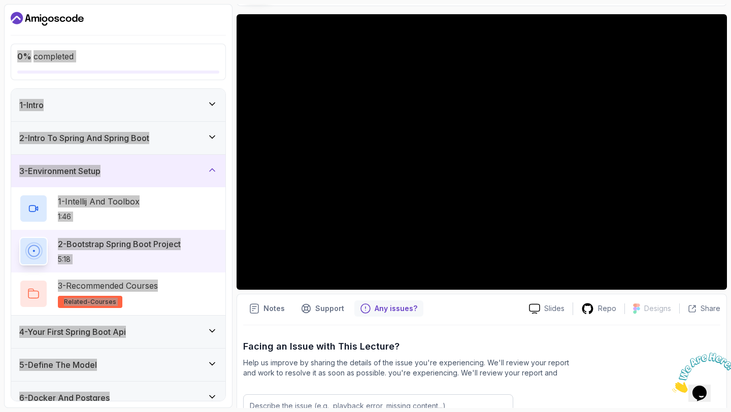
click at [699, 379] on img at bounding box center [703, 373] width 63 height 40
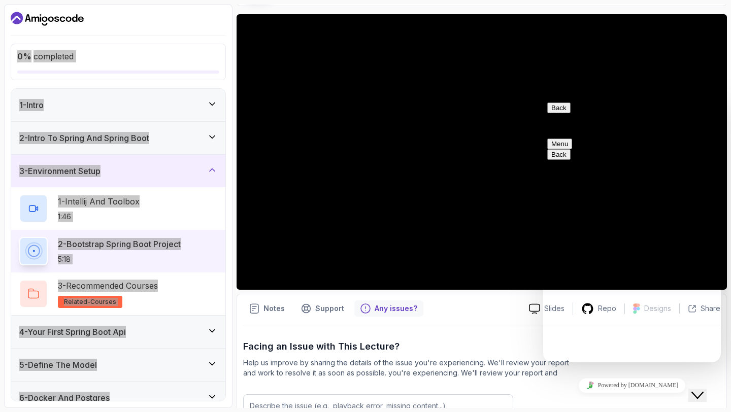
click at [543, 98] on textarea at bounding box center [543, 98] width 0 height 0
paste textarea "nvalid input syntax for type uuid: "" 0%completed 1 - Intro 2 - Intro To Spring…"
drag, startPoint x: 602, startPoint y: 339, endPoint x: 578, endPoint y: 273, distance: 70.4
click at [543, 98] on div "nvalid input syntax for type uuid: "" 0%completed 1 - Intro 2 - Intro To Spring…" at bounding box center [543, 98] width 0 height 0
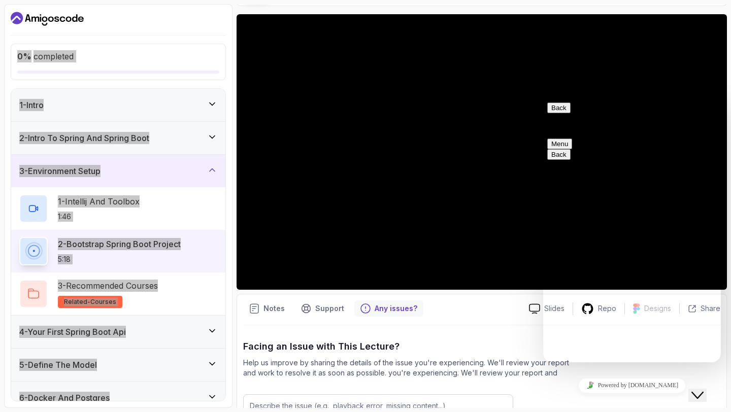
scroll to position [274, 0]
drag, startPoint x: 576, startPoint y: 342, endPoint x: 566, endPoint y: 259, distance: 84.4
type textarea "nvalid input syntax for type uuid: "" 0%completed 1 - Intro 2 - Intro To Spring…"
click at [699, 389] on icon "Close Chat This icon closes the chat window." at bounding box center [697, 395] width 12 height 12
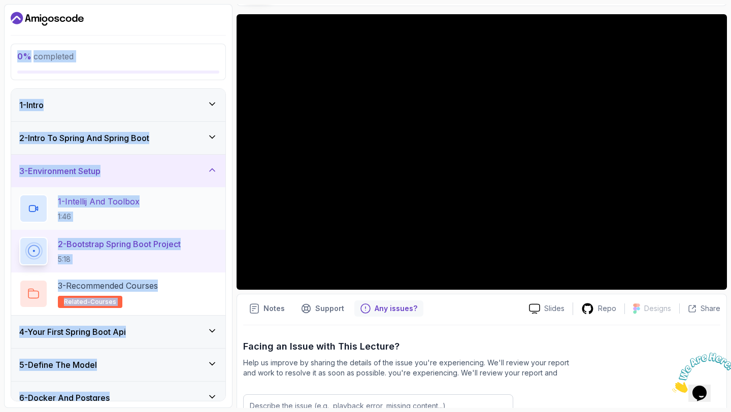
click at [130, 207] on h2 "1 - Intellij And Toolbox 1:46" at bounding box center [99, 208] width 82 height 26
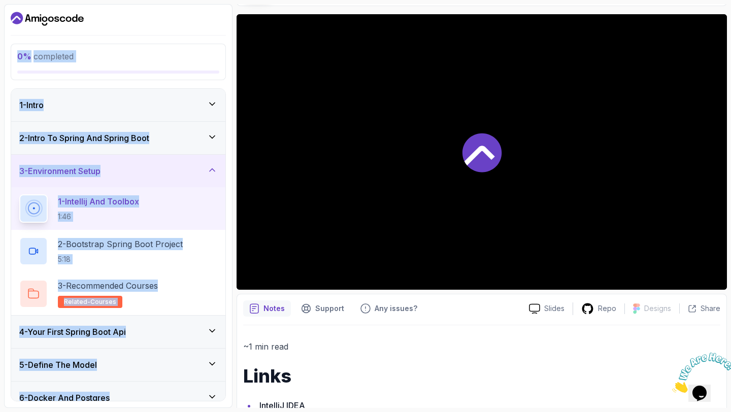
click at [162, 208] on div "1 - Intellij And Toolbox 1:46" at bounding box center [118, 208] width 198 height 28
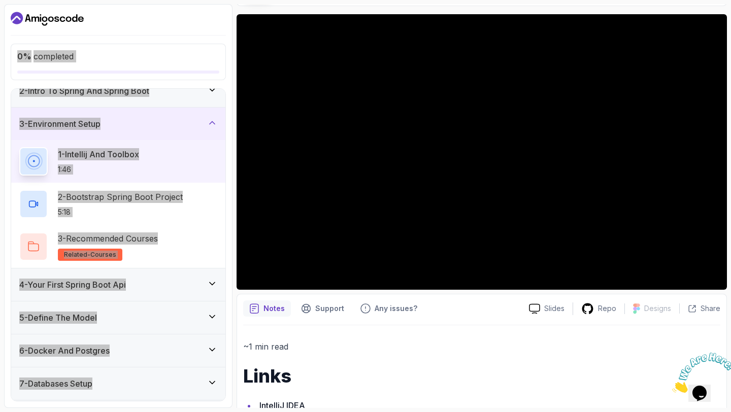
click at [705, 385] on img at bounding box center [703, 373] width 63 height 40
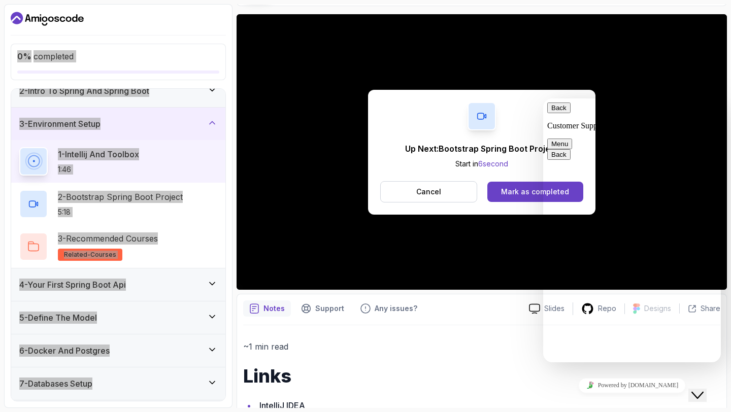
scroll to position [0, 0]
click at [703, 389] on icon "Close Chat This icon closes the chat window." at bounding box center [697, 395] width 12 height 12
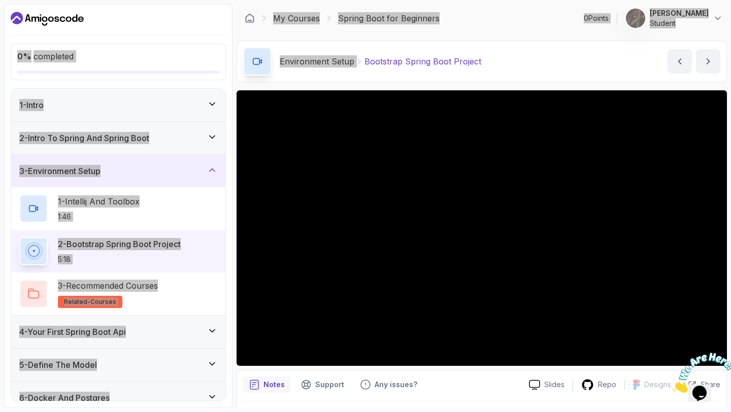
scroll to position [28, 0]
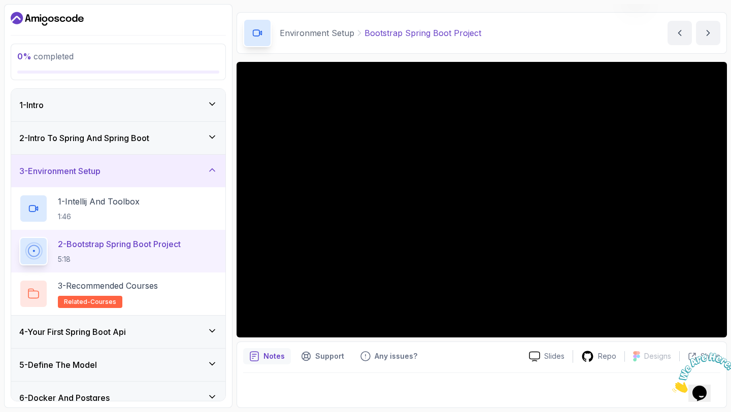
click at [548, 48] on div "Environment Setup Bootstrap Spring Boot Project Bootstrap Spring Boot Project b…" at bounding box center [481, 33] width 490 height 42
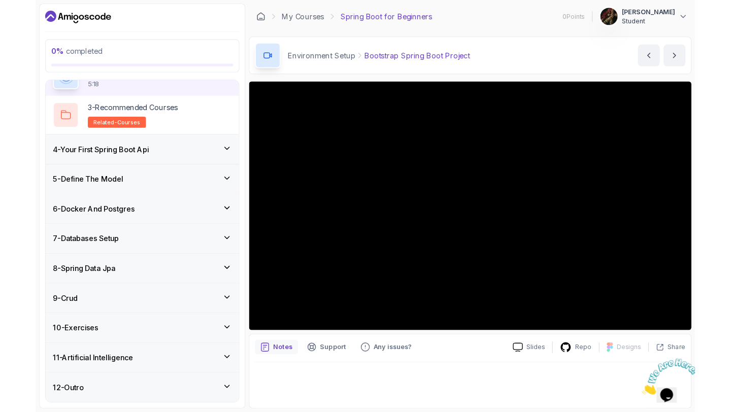
scroll to position [0, 0]
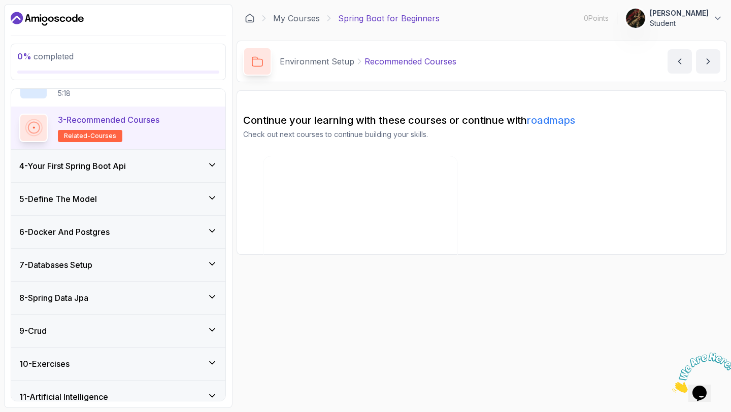
scroll to position [211, 0]
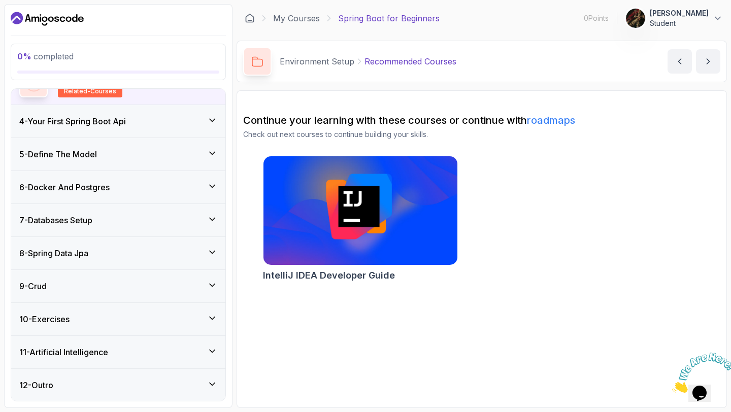
click at [212, 124] on icon at bounding box center [212, 120] width 10 height 10
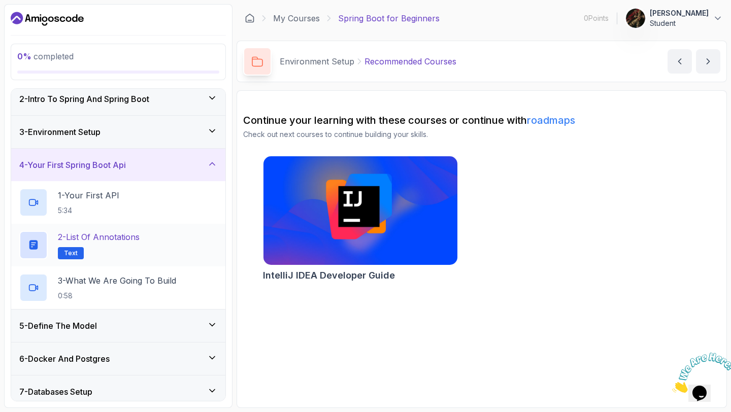
scroll to position [39, 0]
click at [206, 132] on div "3 - Environment Setup" at bounding box center [118, 132] width 198 height 12
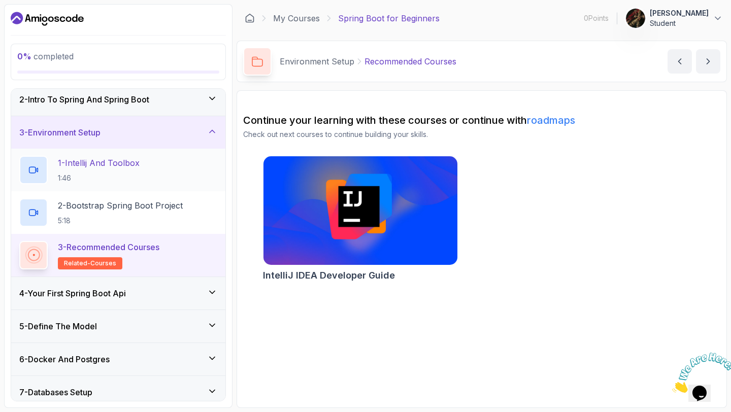
scroll to position [0, 0]
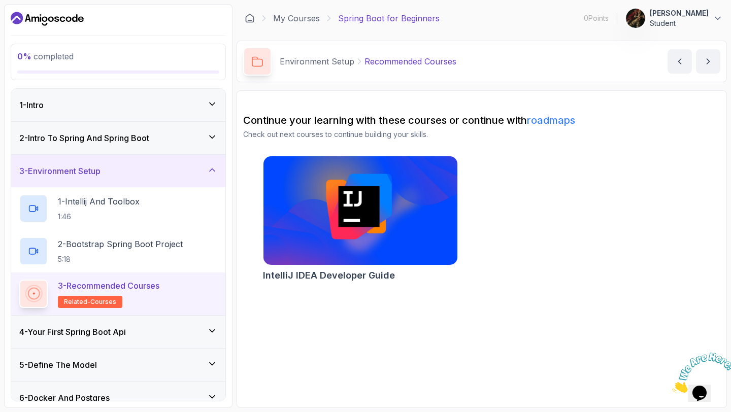
click at [167, 170] on div "3 - Environment Setup" at bounding box center [118, 171] width 198 height 12
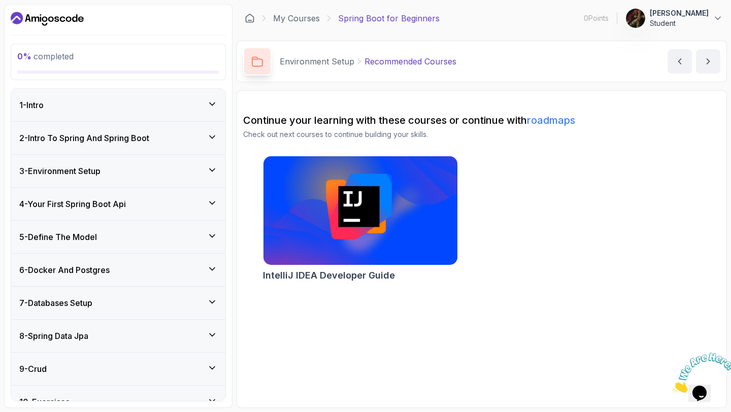
click at [168, 180] on div "3 - Environment Setup" at bounding box center [118, 171] width 214 height 32
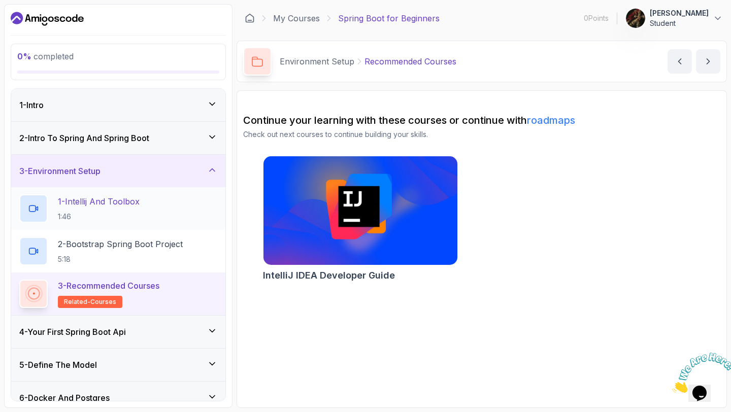
click at [152, 219] on div "1 - Intellij And Toolbox 1:46" at bounding box center [118, 208] width 198 height 28
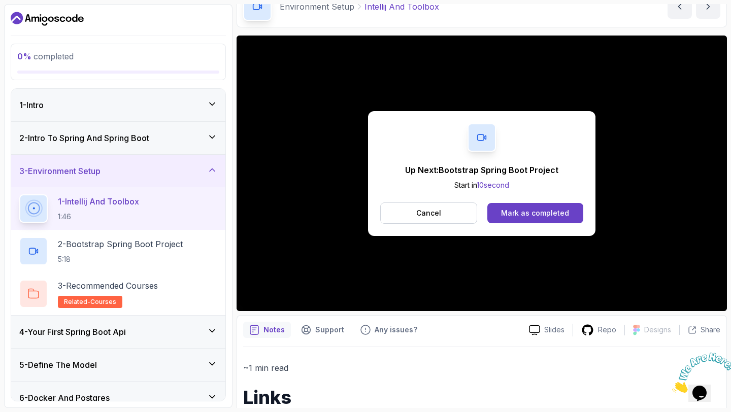
scroll to position [54, 0]
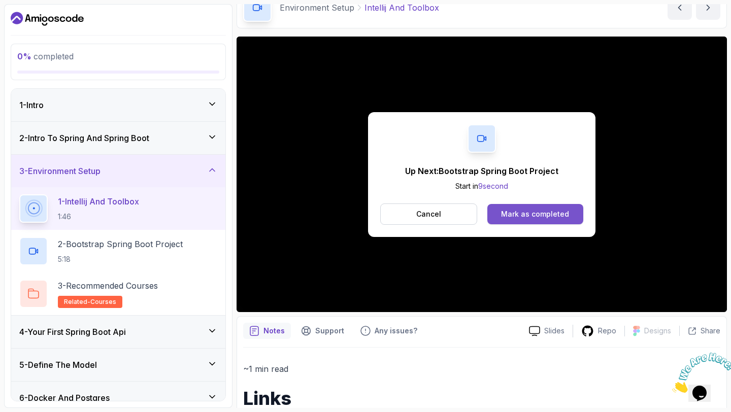
click at [551, 213] on div "Mark as completed" at bounding box center [535, 214] width 68 height 10
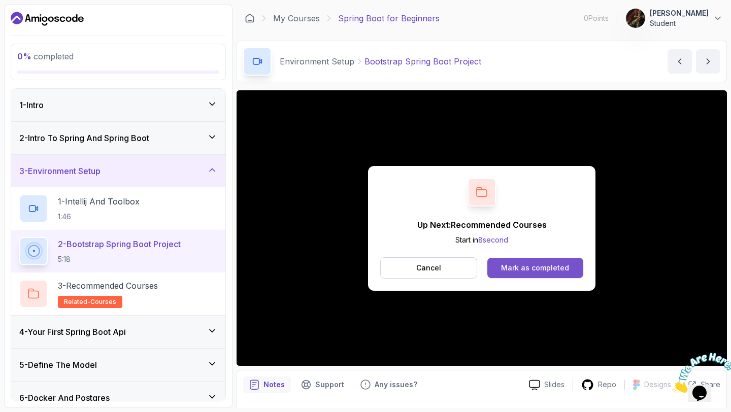
click at [516, 266] on div "Mark as completed" at bounding box center [535, 268] width 68 height 10
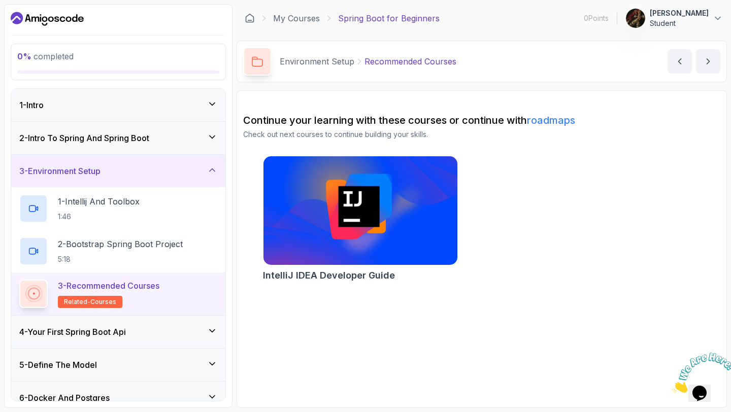
click at [198, 331] on div "4 - Your First Spring Boot Api" at bounding box center [118, 332] width 198 height 12
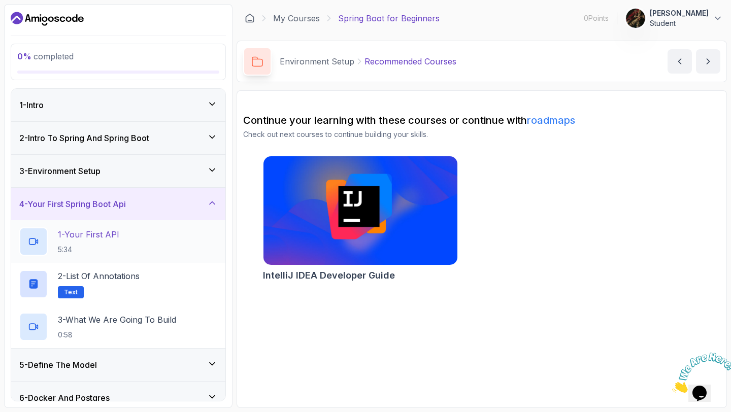
click at [183, 243] on div "1 - Your First API 5:34" at bounding box center [118, 241] width 198 height 28
